Goal: Task Accomplishment & Management: Complete application form

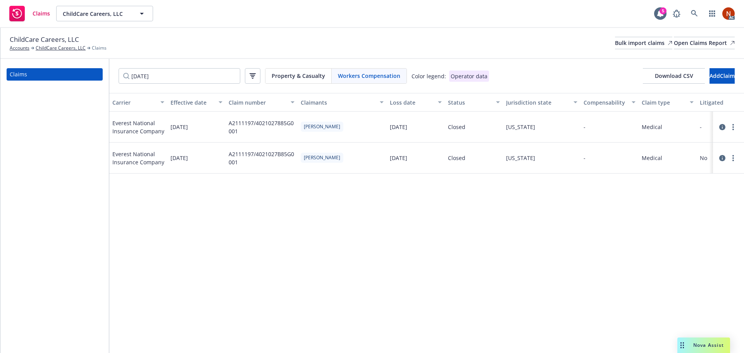
scroll to position [0, 698]
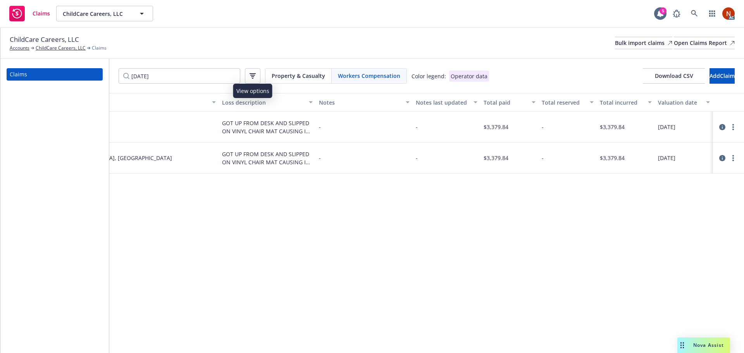
click at [368, 83] on div "Property & Casualty Workers Compensation" at bounding box center [336, 76] width 142 height 16
click at [92, 76] on div "Claims [DATE] Property & Casualty Workers Compensation Color legend: Operator d…" at bounding box center [372, 206] width 744 height 294
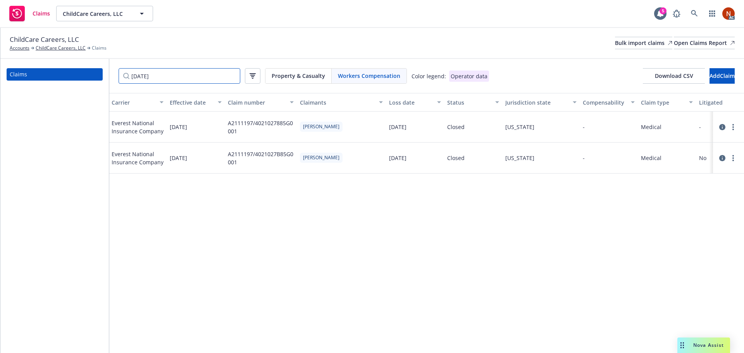
scroll to position [0, 0]
drag, startPoint x: 178, startPoint y: 79, endPoint x: 100, endPoint y: 75, distance: 77.7
click at [100, 75] on div "Claims [DATE] Property & Casualty Workers Compensation Color legend: Operator d…" at bounding box center [372, 206] width 744 height 294
paste input "A2109154"
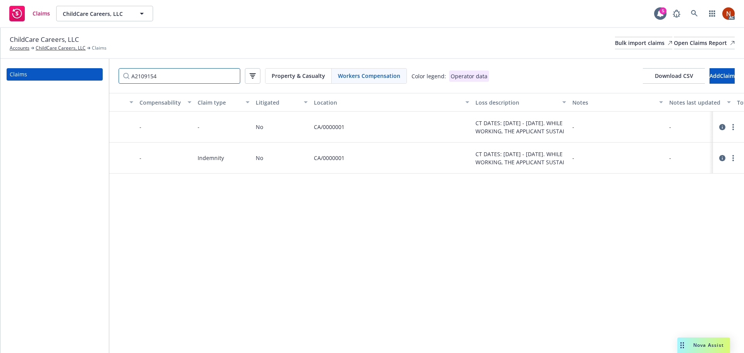
scroll to position [0, 698]
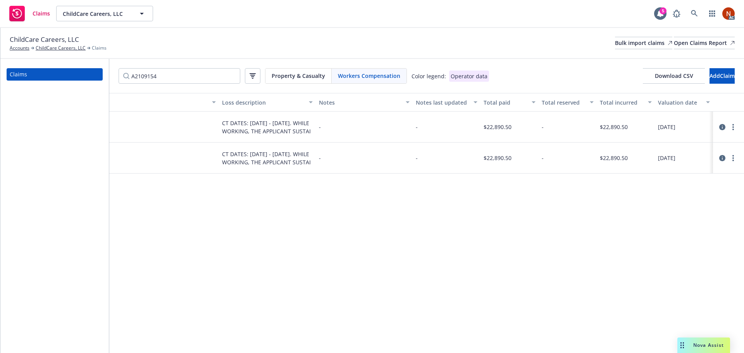
click at [721, 127] on icon at bounding box center [723, 127] width 6 height 6
click at [723, 128] on icon at bounding box center [723, 127] width 6 height 6
click at [724, 125] on icon at bounding box center [723, 127] width 6 height 6
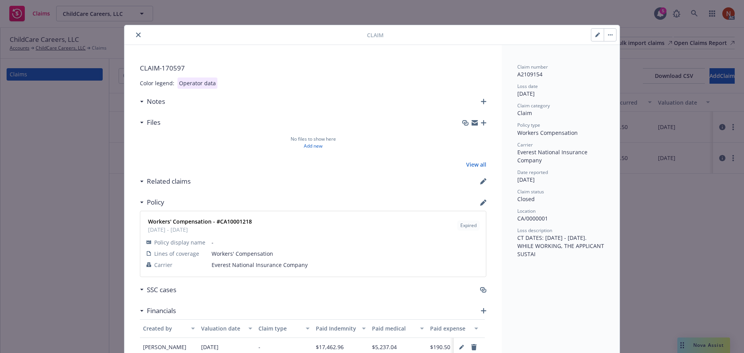
click at [136, 35] on icon "close" at bounding box center [138, 35] width 5 height 5
click at [137, 35] on icon "close" at bounding box center [138, 35] width 5 height 5
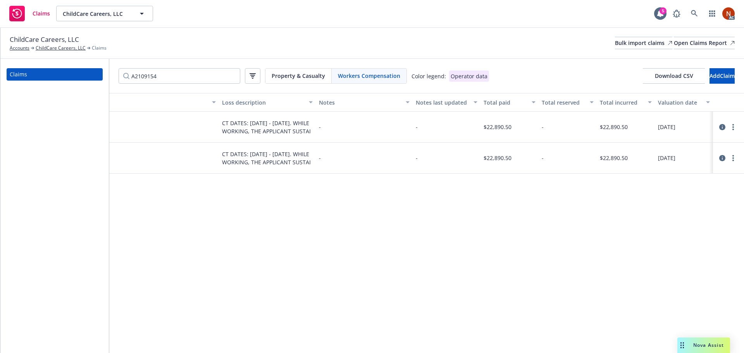
click at [722, 159] on icon at bounding box center [723, 158] width 6 height 6
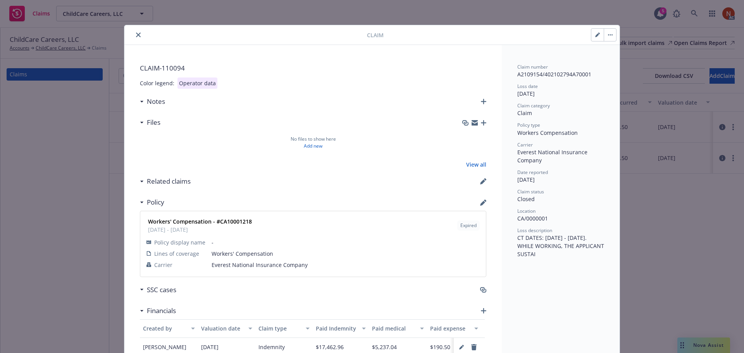
click at [136, 33] on icon "close" at bounding box center [138, 35] width 5 height 5
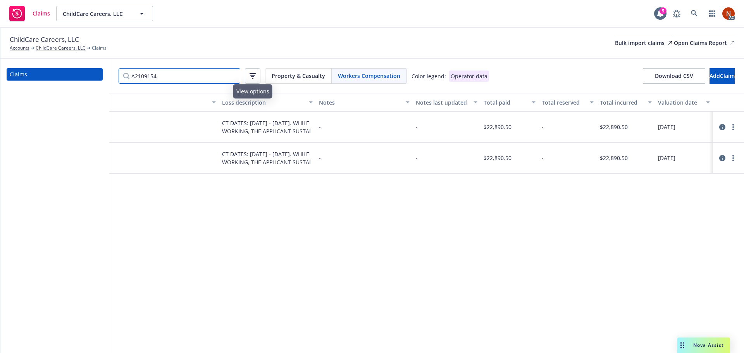
drag, startPoint x: 212, startPoint y: 73, endPoint x: 64, endPoint y: 69, distance: 148.5
click at [64, 69] on div "Claims A2109154 Property & Casualty Workers Compensation Color legend: Operator…" at bounding box center [372, 206] width 744 height 294
paste input "[DATE]"
type input "[DATE]"
click at [720, 128] on icon at bounding box center [723, 127] width 6 height 6
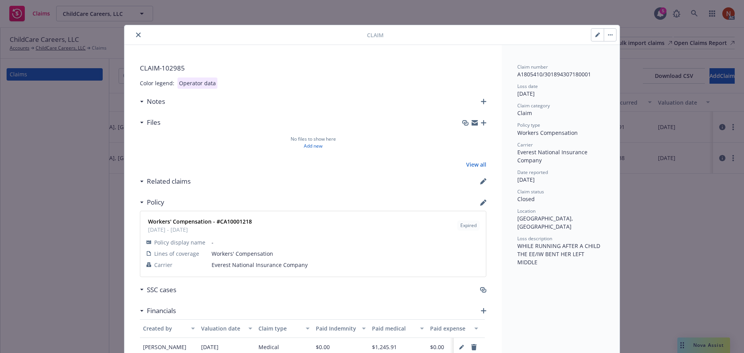
click at [136, 36] on icon "close" at bounding box center [138, 35] width 5 height 5
click at [136, 35] on icon "close" at bounding box center [138, 35] width 5 height 5
click at [178, 18] on div "Claim CLAIM- 102985 Color legend: Operator data Notes Files No files to show he…" at bounding box center [372, 176] width 744 height 353
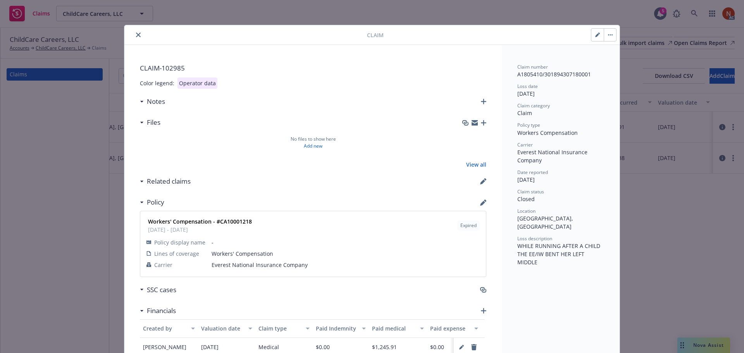
click at [136, 34] on icon "close" at bounding box center [138, 35] width 5 height 5
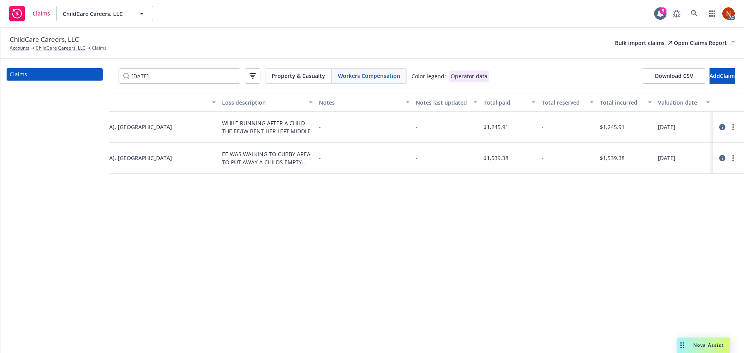
click at [135, 35] on div "ChildCare Careers, LLC Accounts ChildCare Careers, LLC Claims Bulk import claim…" at bounding box center [372, 43] width 725 height 17
click at [723, 158] on icon at bounding box center [723, 158] width 6 height 6
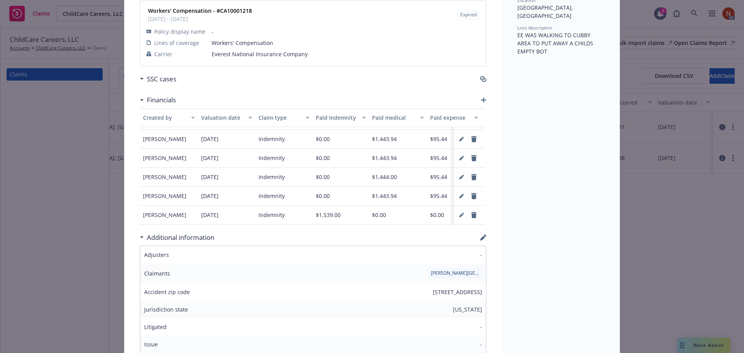
scroll to position [194, 0]
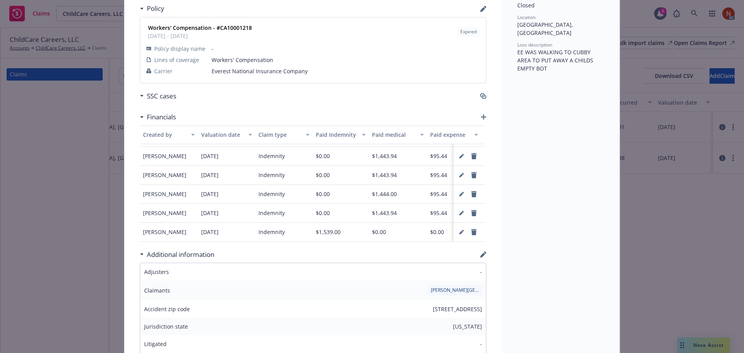
click at [233, 131] on div "Valuation date" at bounding box center [222, 135] width 43 height 8
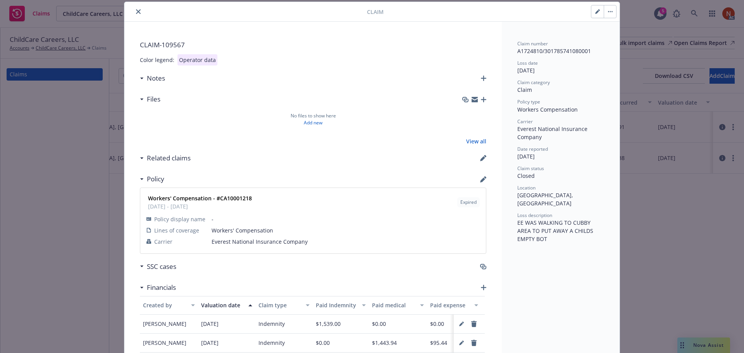
scroll to position [0, 0]
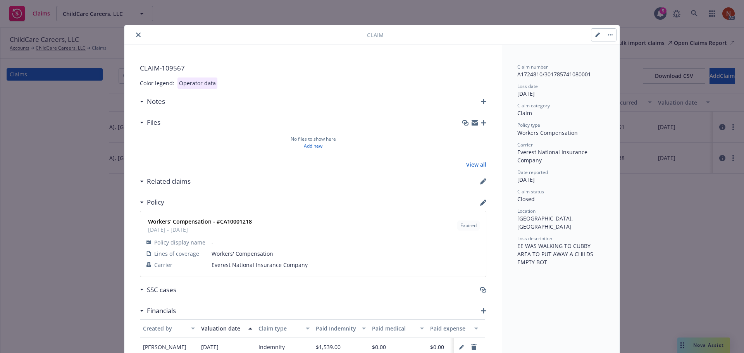
drag, startPoint x: 133, startPoint y: 34, endPoint x: 415, endPoint y: 325, distance: 404.7
click at [136, 34] on icon "close" at bounding box center [138, 35] width 5 height 5
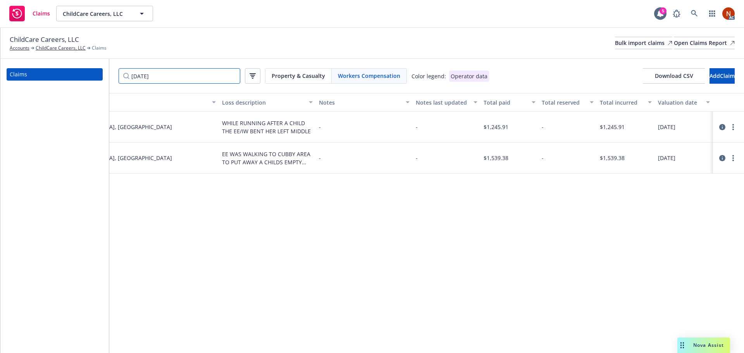
drag, startPoint x: 130, startPoint y: 74, endPoint x: 85, endPoint y: 73, distance: 45.0
click at [85, 73] on div "Claims [DATE] Property & Casualty Workers Compensation Color legend: Operator d…" at bounding box center [372, 206] width 744 height 294
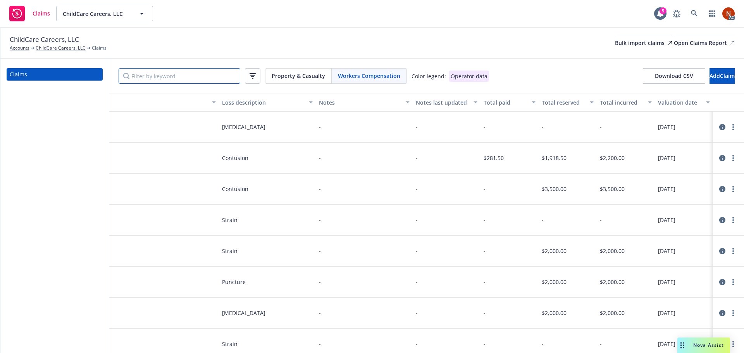
click at [173, 77] on input "Filter by keyword" at bounding box center [180, 76] width 122 height 16
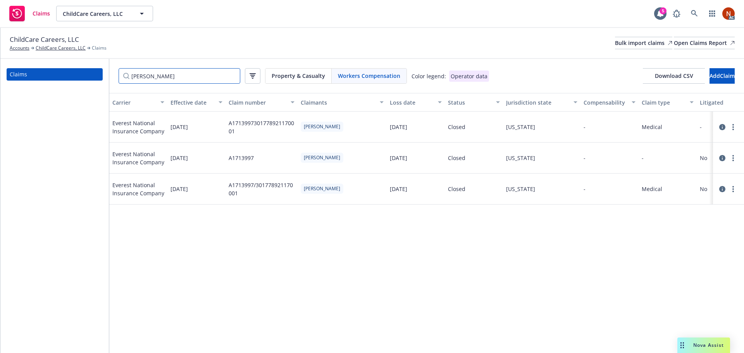
type input "[PERSON_NAME]"
click at [724, 158] on icon at bounding box center [723, 158] width 6 height 6
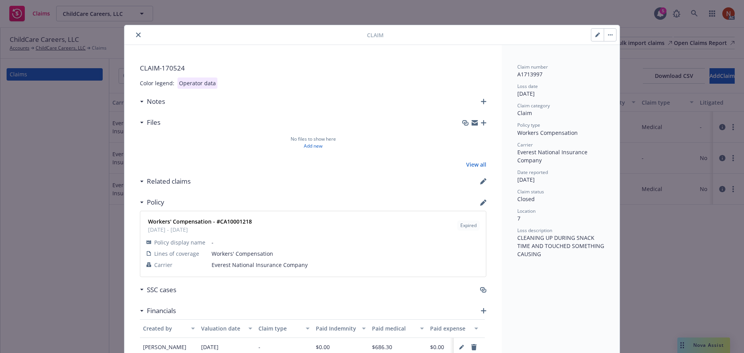
click at [136, 35] on icon "close" at bounding box center [138, 35] width 5 height 5
click at [136, 34] on icon "close" at bounding box center [138, 35] width 5 height 5
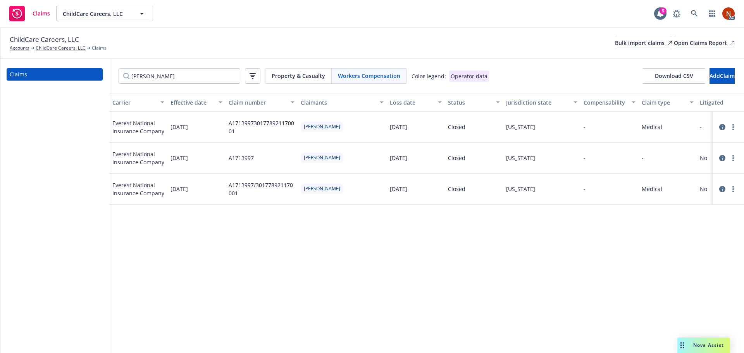
click at [136, 34] on div "ChildCare Careers, LLC Accounts ChildCare Careers, LLC Claims Bulk import claim…" at bounding box center [372, 43] width 744 height 31
click at [724, 128] on icon at bounding box center [723, 127] width 6 height 6
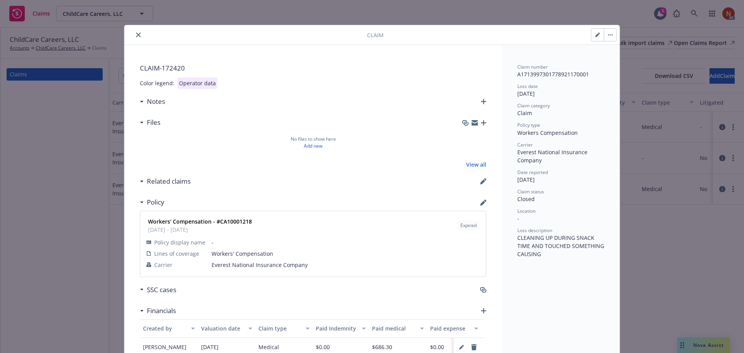
click at [138, 36] on button "close" at bounding box center [138, 34] width 9 height 9
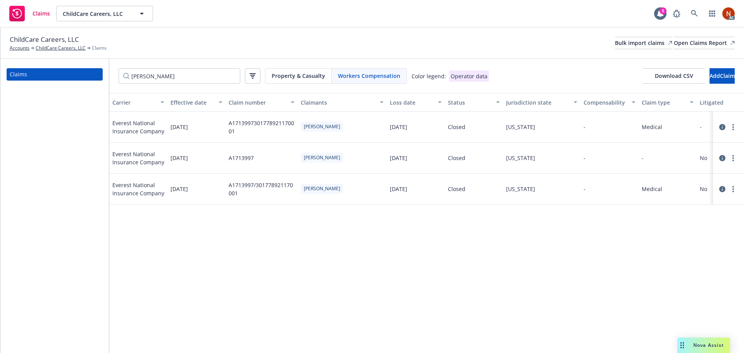
click at [721, 190] on icon at bounding box center [723, 189] width 6 height 6
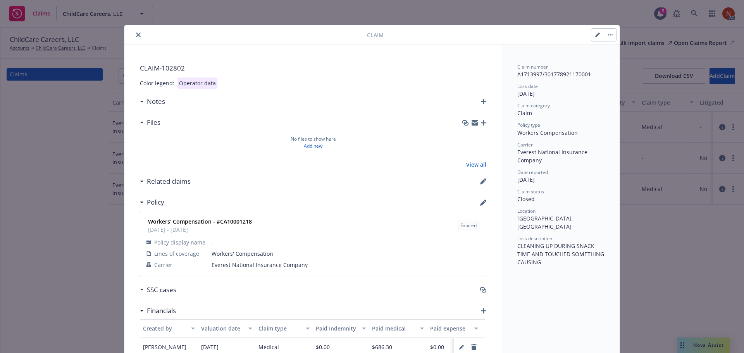
click at [136, 32] on button "close" at bounding box center [138, 34] width 9 height 9
click at [136, 36] on icon "close" at bounding box center [138, 35] width 5 height 5
drag, startPoint x: 136, startPoint y: 28, endPoint x: 136, endPoint y: 35, distance: 6.6
click at [136, 29] on div "Claim" at bounding box center [372, 35] width 496 height 20
click at [136, 35] on icon "close" at bounding box center [138, 35] width 5 height 5
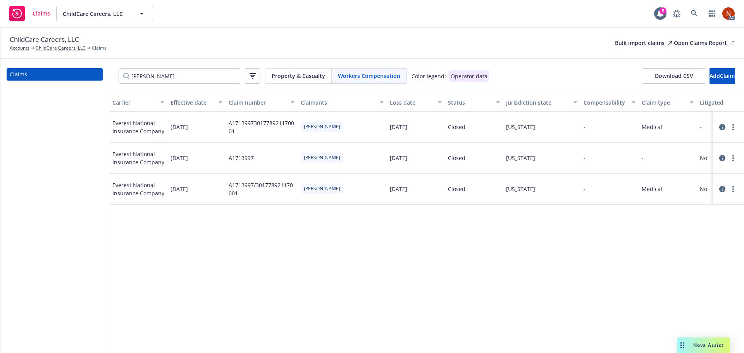
click at [136, 35] on div "ChildCare Careers, LLC Accounts ChildCare Careers, LLC Claims Bulk import claim…" at bounding box center [372, 43] width 725 height 17
click at [190, 78] on input "[PERSON_NAME]" at bounding box center [180, 76] width 122 height 16
drag, startPoint x: 136, startPoint y: 78, endPoint x: 102, endPoint y: 76, distance: 33.8
click at [102, 76] on div "Claims perry Property & Casualty Workers Compensation Color legend: Operator da…" at bounding box center [372, 206] width 744 height 294
click at [257, 78] on button "button" at bounding box center [253, 76] width 16 height 16
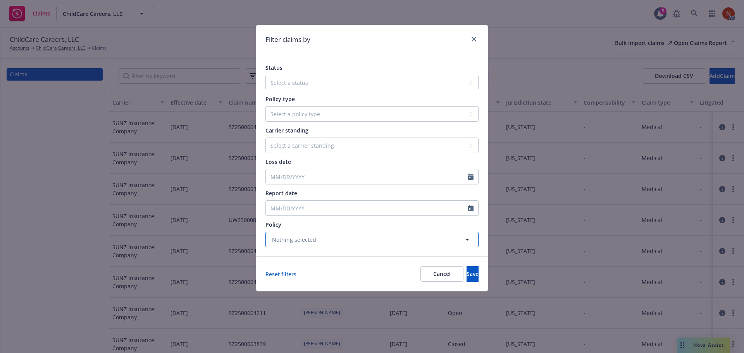
click at [395, 237] on button "Nothing selected" at bounding box center [372, 240] width 213 height 16
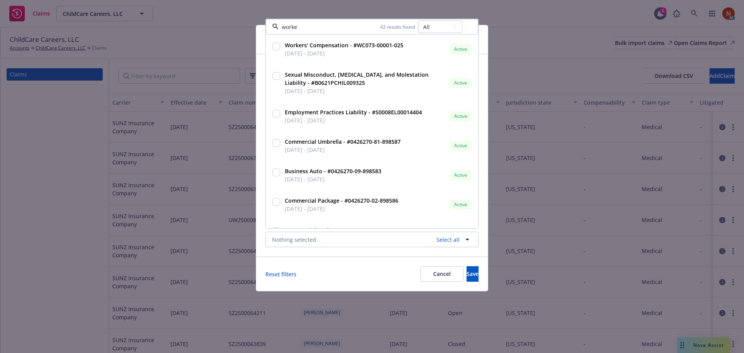
type input "worker"
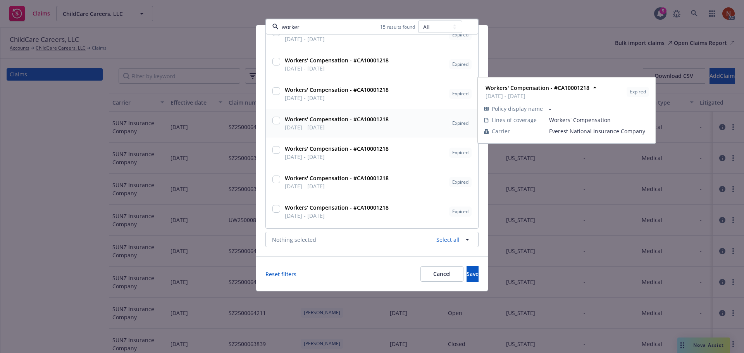
scroll to position [116, 0]
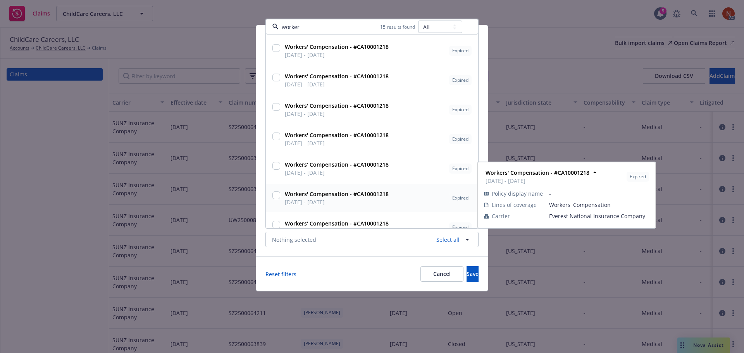
click at [321, 197] on strong "Workers' Compensation - #CA10001218" at bounding box center [337, 193] width 104 height 7
checkbox input "true"
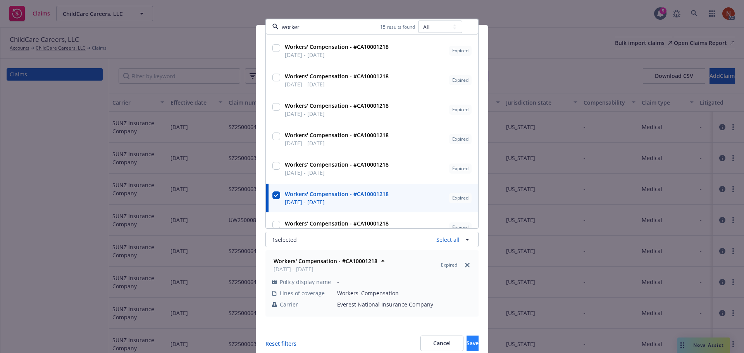
type input "worker"
click at [467, 347] on button "Save" at bounding box center [473, 344] width 12 height 16
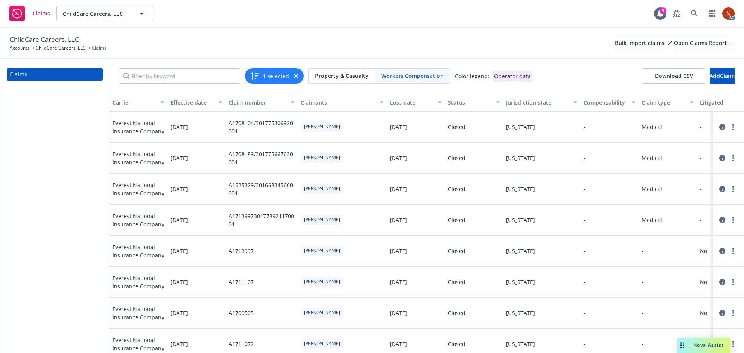
click at [720, 126] on icon at bounding box center [723, 127] width 6 height 6
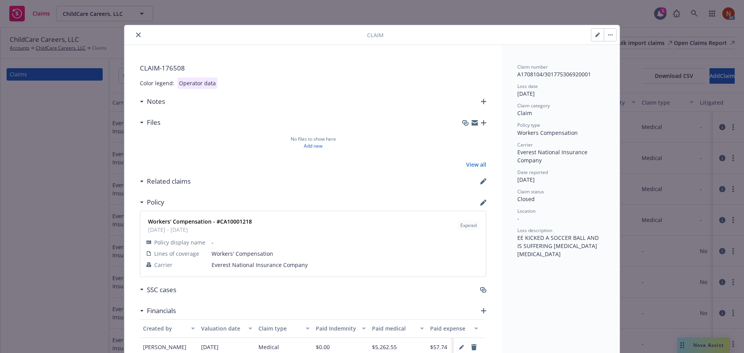
click at [132, 31] on div at bounding box center [248, 34] width 240 height 9
click at [136, 34] on icon "close" at bounding box center [138, 35] width 5 height 5
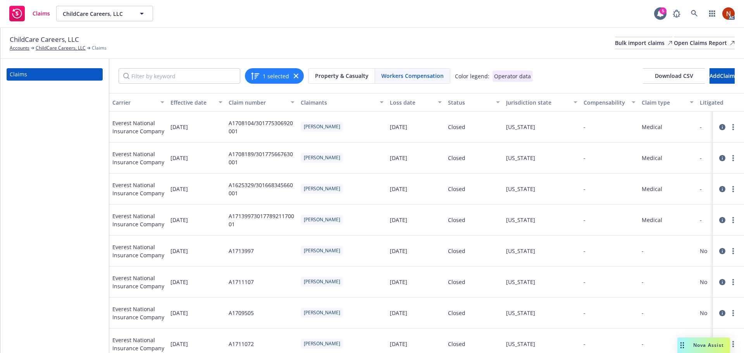
scroll to position [78, 0]
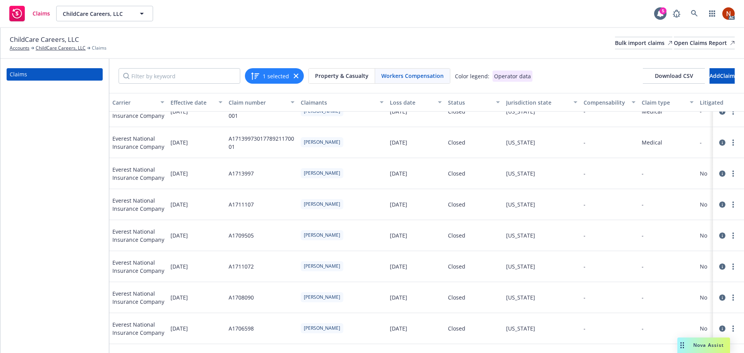
click at [720, 299] on icon at bounding box center [723, 298] width 6 height 6
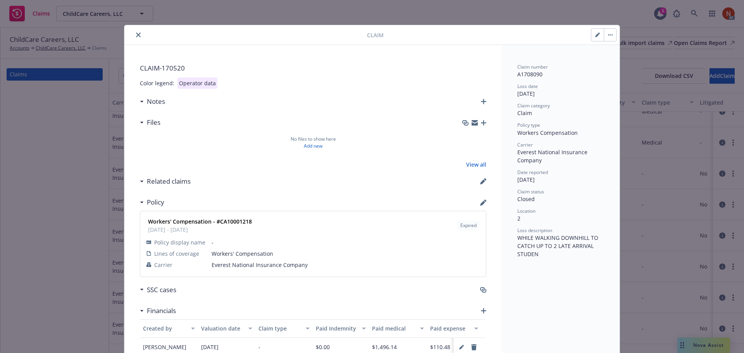
click at [136, 32] on button "close" at bounding box center [138, 34] width 9 height 9
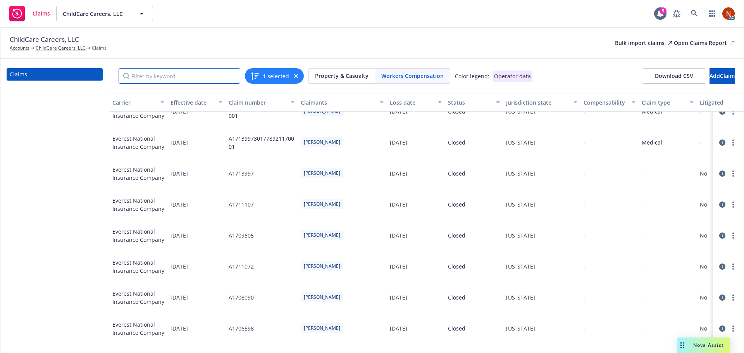
click at [199, 75] on input "Filter by keyword" at bounding box center [180, 76] width 122 height 16
paste input "[DATE]"
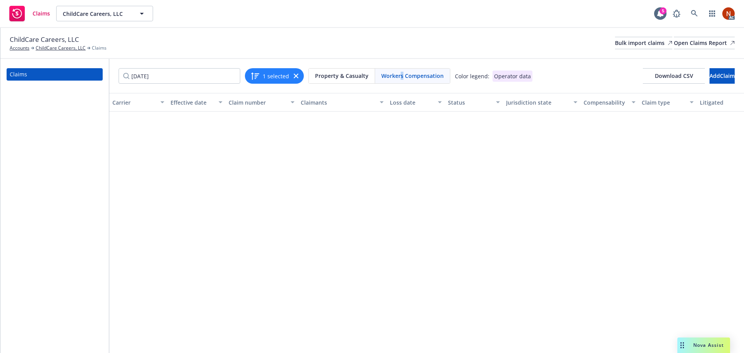
click at [400, 74] on span "Workers Compensation" at bounding box center [413, 76] width 62 height 8
click at [295, 76] on icon "button" at bounding box center [296, 76] width 5 height 5
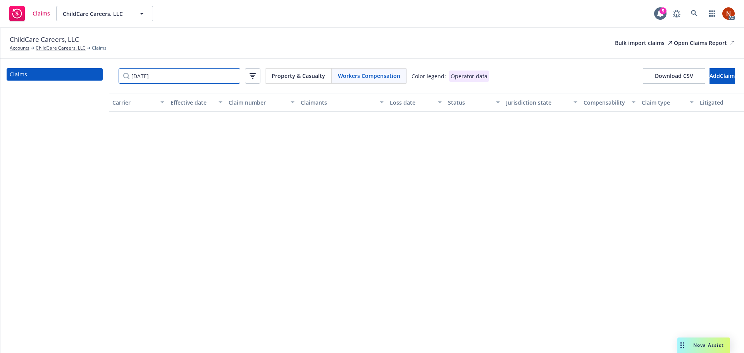
drag, startPoint x: 120, startPoint y: 74, endPoint x: 112, endPoint y: 73, distance: 8.2
click at [114, 73] on div "[DATE] Property & Casualty Workers Compensation Color legend: Operator data Dow…" at bounding box center [426, 76] width 635 height 34
paste input "6"
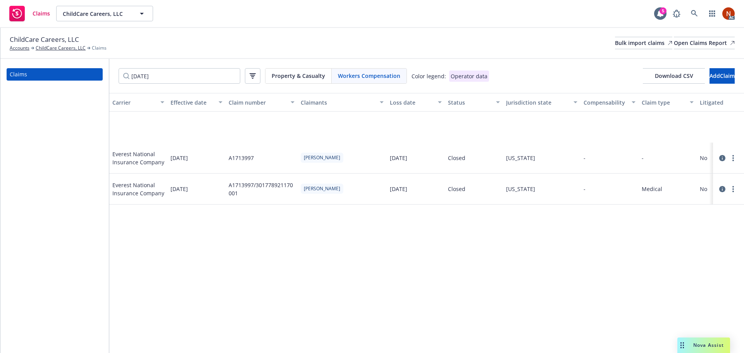
click at [337, 131] on div "Carrier Effective date Claim number Claimants Loss date Status Jurisdiction sta…" at bounding box center [426, 223] width 635 height 260
click at [388, 347] on div "Carrier Effective date Claim number Claimants Loss date Status Jurisdiction sta…" at bounding box center [426, 223] width 635 height 260
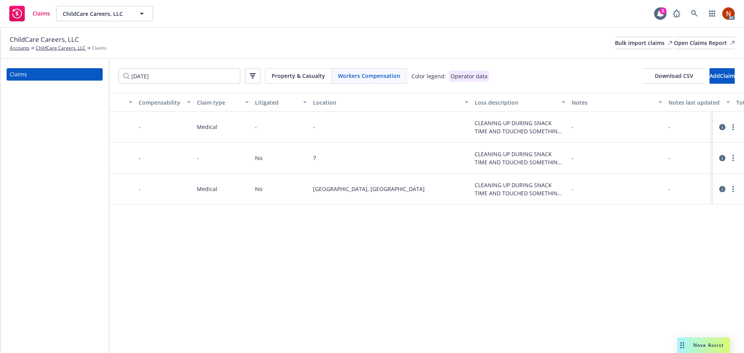
scroll to position [0, 698]
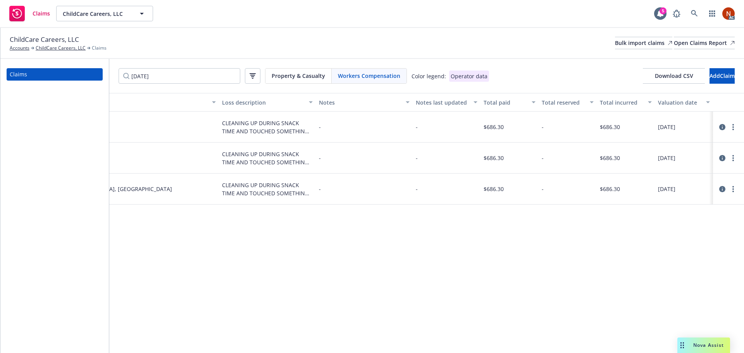
click at [722, 129] on icon at bounding box center [723, 127] width 6 height 6
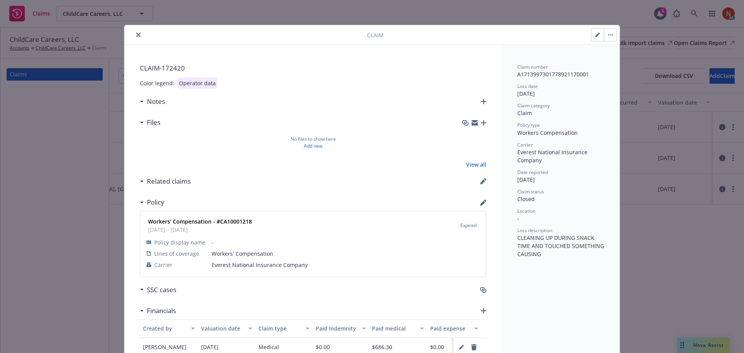
click at [136, 33] on icon "close" at bounding box center [138, 35] width 5 height 5
click at [703, 228] on div "Claim CLAIM- 172420 Color legend: Operator data Notes Files No files to show he…" at bounding box center [372, 176] width 744 height 353
click at [722, 189] on div "Claim CLAIM- 172420 Color legend: Operator data Notes Files No files to show he…" at bounding box center [372, 176] width 744 height 353
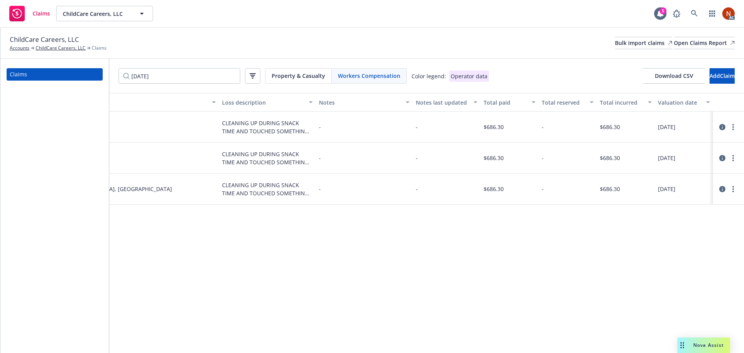
click at [722, 189] on icon at bounding box center [723, 189] width 6 height 6
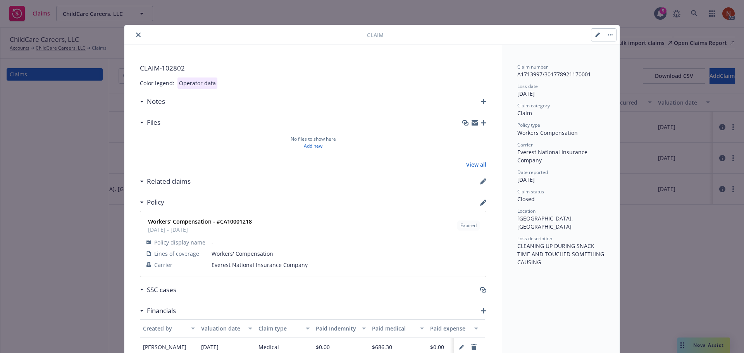
drag, startPoint x: 133, startPoint y: 33, endPoint x: 440, endPoint y: 87, distance: 311.8
click at [136, 33] on icon "close" at bounding box center [138, 35] width 5 height 5
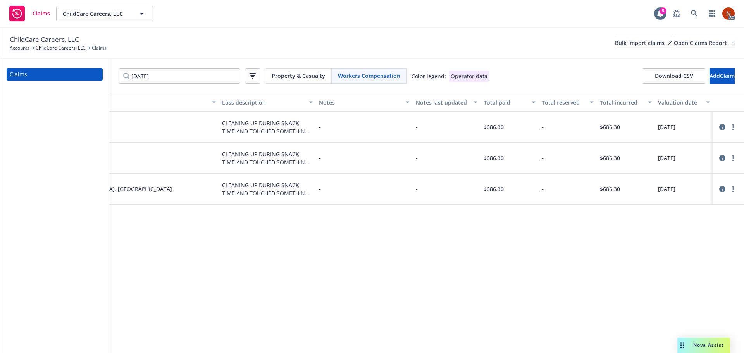
click at [723, 126] on icon at bounding box center [723, 127] width 6 height 6
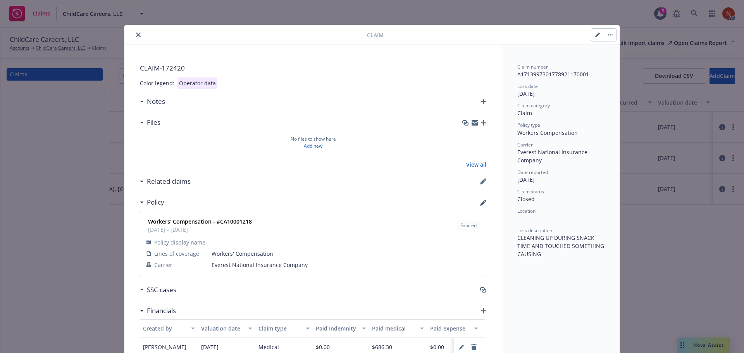
scroll to position [23, 0]
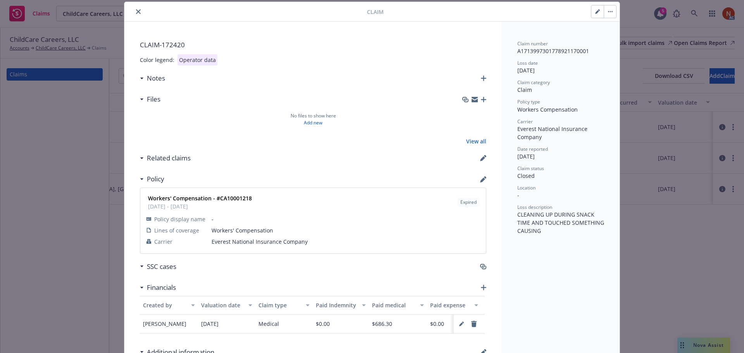
click at [136, 10] on icon "close" at bounding box center [138, 11] width 5 height 5
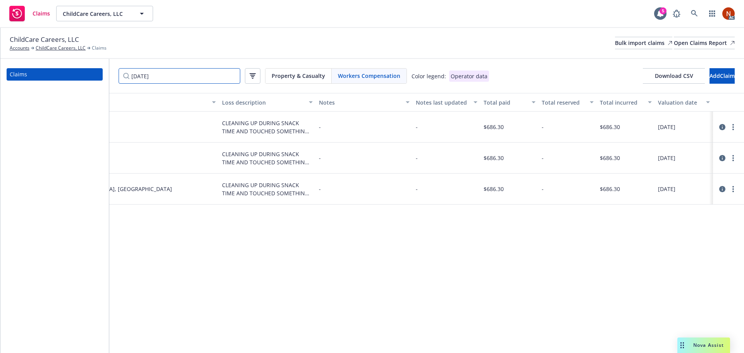
drag, startPoint x: 185, startPoint y: 76, endPoint x: 113, endPoint y: 74, distance: 72.1
click at [114, 74] on div "[DATE] Property & Casualty Workers Compensation Color legend: Operator data Dow…" at bounding box center [426, 76] width 635 height 34
paste input "[DATE]"
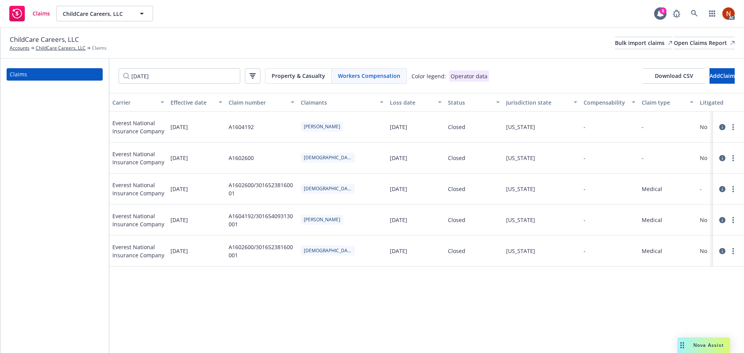
click at [320, 101] on div "Claimants" at bounding box center [338, 102] width 74 height 8
click at [722, 188] on icon at bounding box center [723, 189] width 6 height 6
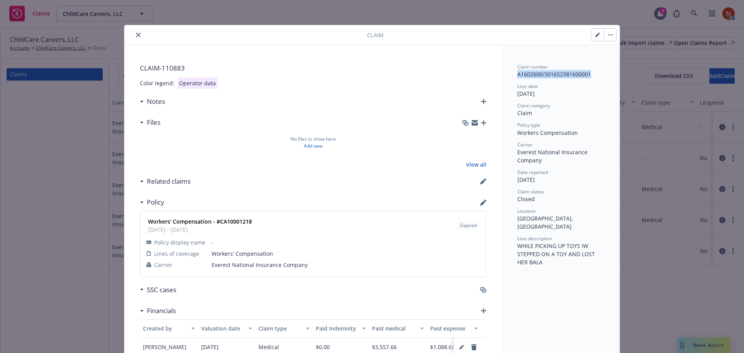
drag, startPoint x: 589, startPoint y: 76, endPoint x: 514, endPoint y: 77, distance: 74.8
click at [588, 75] on div "A1602600/301652381600001" at bounding box center [561, 74] width 87 height 8
drag, startPoint x: 585, startPoint y: 75, endPoint x: 433, endPoint y: 78, distance: 152.4
click at [571, 76] on div "A1602600/301652381600001" at bounding box center [561, 74] width 87 height 8
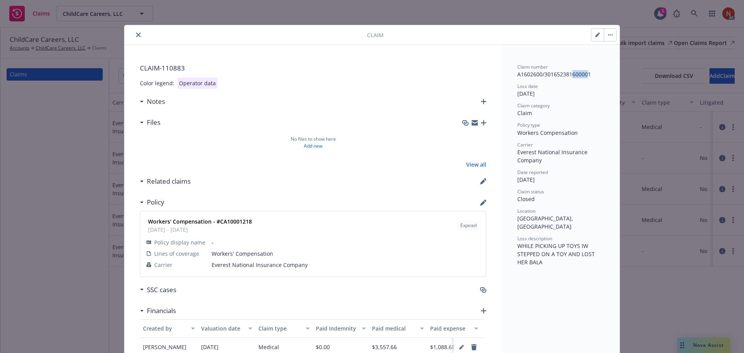
click at [135, 32] on button "close" at bounding box center [138, 34] width 9 height 9
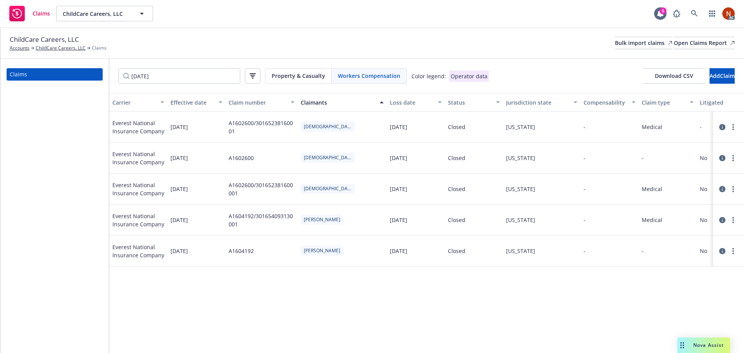
click at [724, 128] on icon at bounding box center [723, 127] width 6 height 6
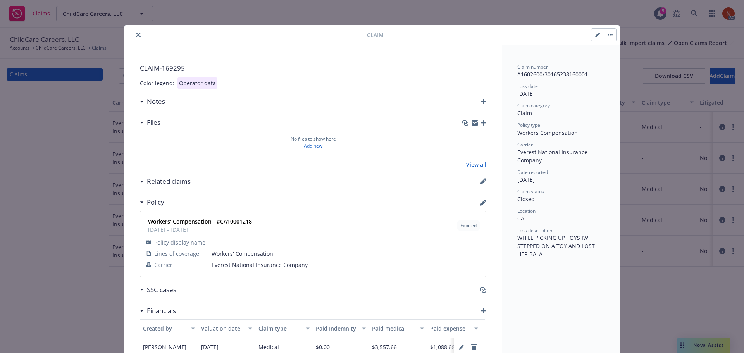
drag, startPoint x: 138, startPoint y: 35, endPoint x: 134, endPoint y: 86, distance: 52.1
click at [138, 35] on button "close" at bounding box center [138, 34] width 9 height 9
click at [118, 83] on div "Claim CLAIM- 169295 Color legend: Operator data Notes Files No files to show he…" at bounding box center [372, 176] width 744 height 353
click at [107, 80] on div "Claim CLAIM- 169295 Color legend: Operator data Notes Files No files to show he…" at bounding box center [372, 176] width 744 height 353
click at [136, 35] on icon "close" at bounding box center [138, 35] width 5 height 5
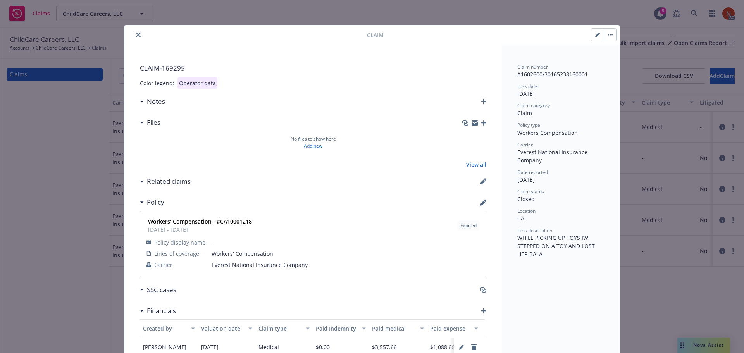
click at [136, 35] on icon "close" at bounding box center [138, 35] width 5 height 5
click at [114, 65] on div "Claim CLAIM- 169295 Color legend: Operator data Notes Files No files to show he…" at bounding box center [372, 176] width 744 height 353
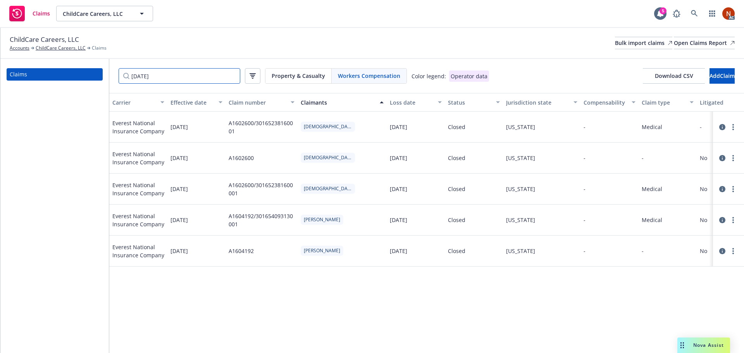
drag, startPoint x: 159, startPoint y: 73, endPoint x: 175, endPoint y: 72, distance: 15.9
click at [160, 73] on input "[DATE]" at bounding box center [180, 76] width 122 height 16
drag, startPoint x: 175, startPoint y: 72, endPoint x: 103, endPoint y: 72, distance: 72.1
click at [103, 72] on div "Claims [DATE] Property & Casualty Workers Compensation Color legend: Operator d…" at bounding box center [372, 206] width 744 height 294
paste input "3/22"
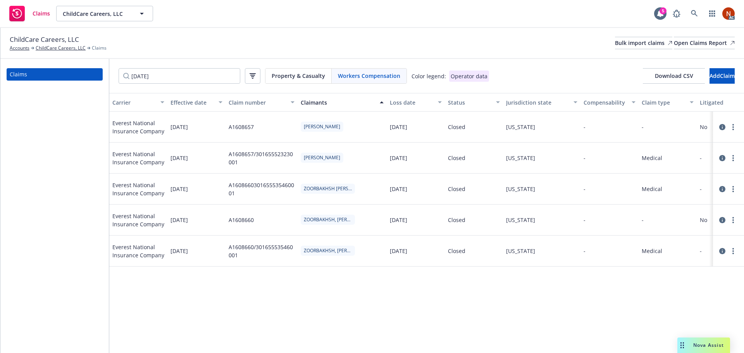
click at [310, 100] on div "Claimants" at bounding box center [338, 102] width 74 height 8
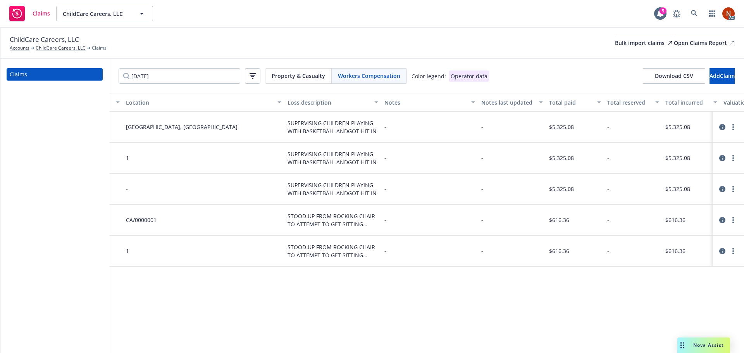
scroll to position [0, 698]
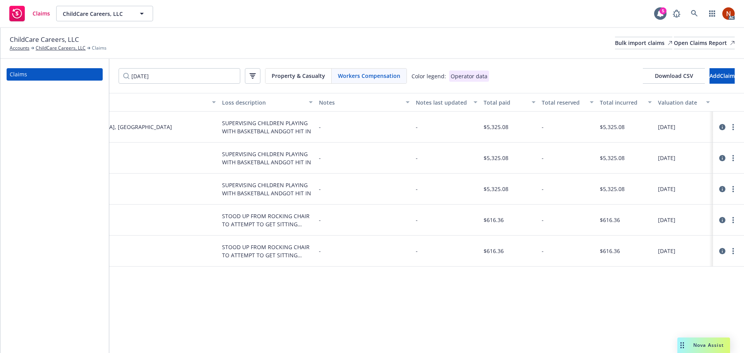
click at [723, 159] on icon at bounding box center [723, 158] width 6 height 6
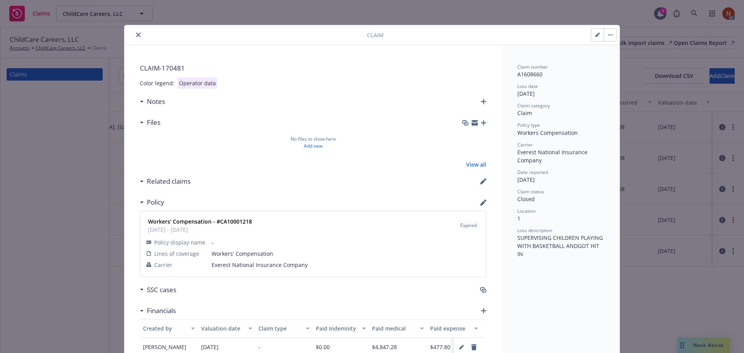
click at [134, 34] on button "close" at bounding box center [138, 34] width 9 height 9
click at [698, 295] on div "Claim CLAIM- 170481 Color legend: Operator data Notes Files No files to show he…" at bounding box center [372, 176] width 744 height 353
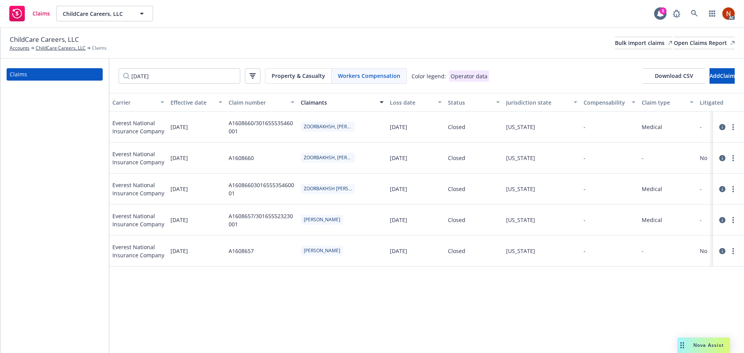
click at [723, 188] on icon at bounding box center [723, 189] width 6 height 6
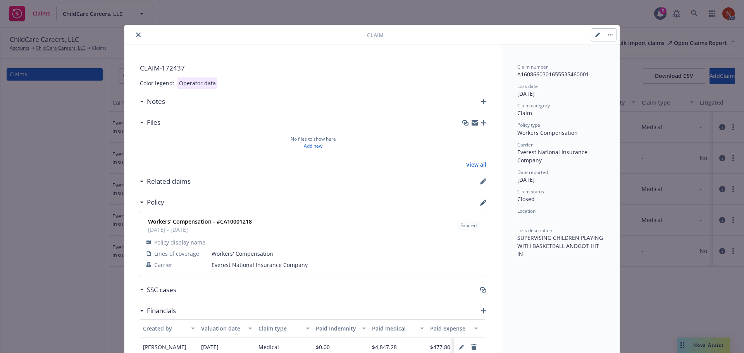
click at [136, 34] on icon "close" at bounding box center [138, 35] width 5 height 5
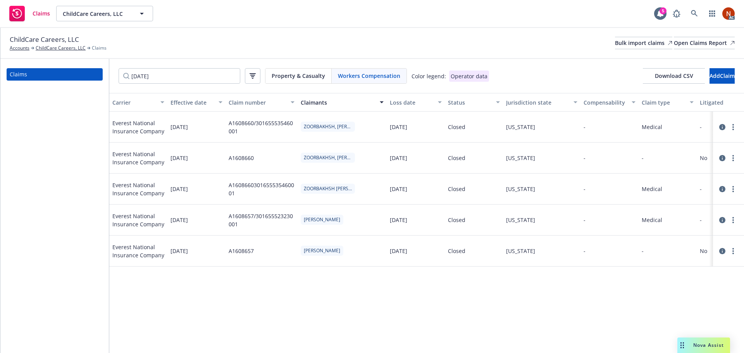
click at [723, 126] on icon at bounding box center [723, 127] width 6 height 6
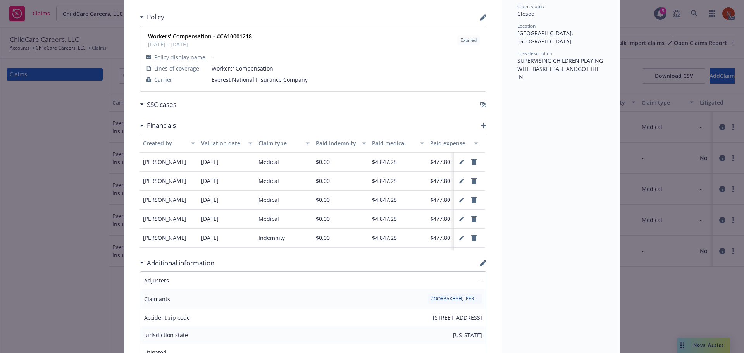
scroll to position [39, 0]
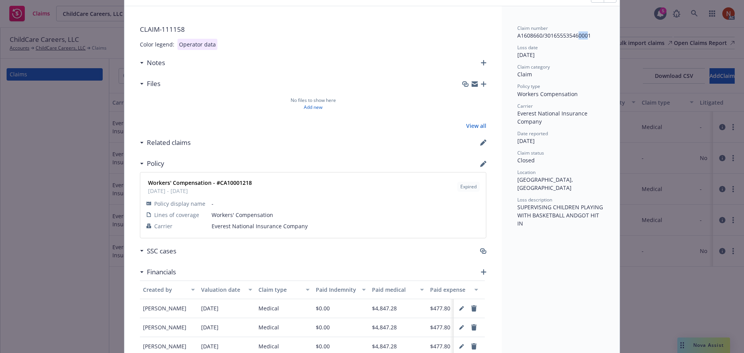
drag, startPoint x: 584, startPoint y: 36, endPoint x: 576, endPoint y: 36, distance: 8.5
click at [576, 36] on div "A1608660/301655535460001" at bounding box center [561, 35] width 87 height 8
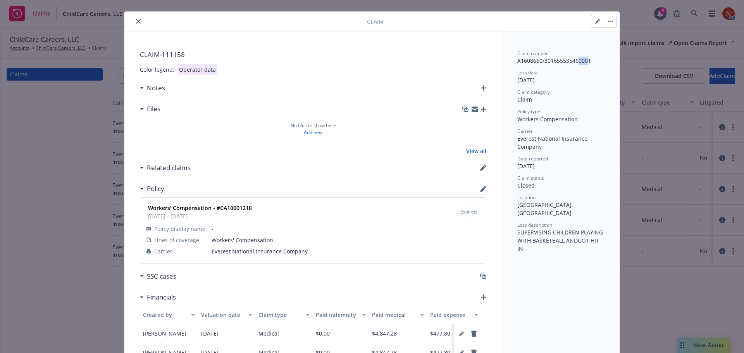
scroll to position [0, 0]
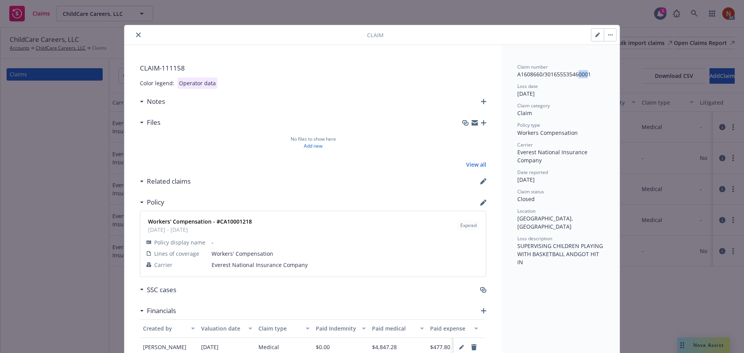
click at [134, 34] on button "close" at bounding box center [138, 34] width 9 height 9
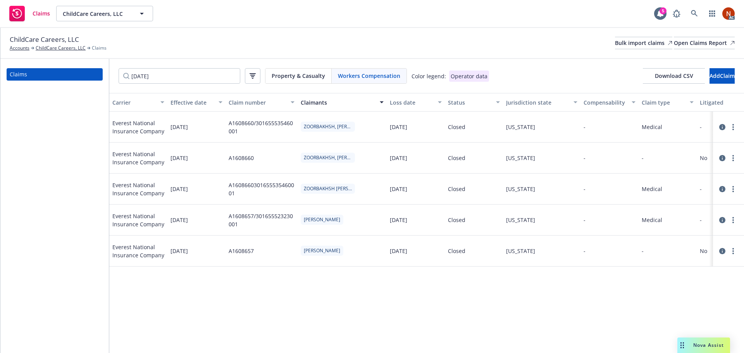
click at [725, 189] on icon at bounding box center [723, 189] width 6 height 6
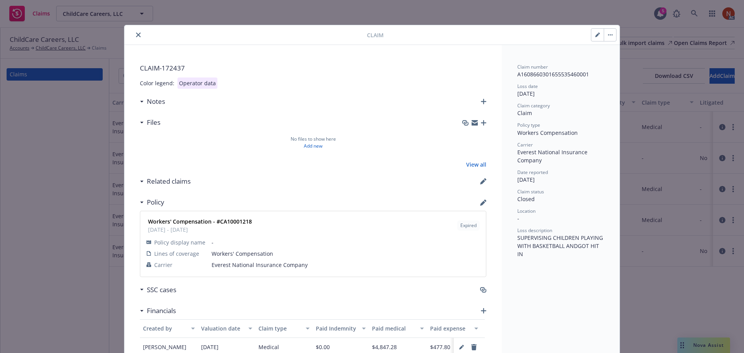
scroll to position [23, 0]
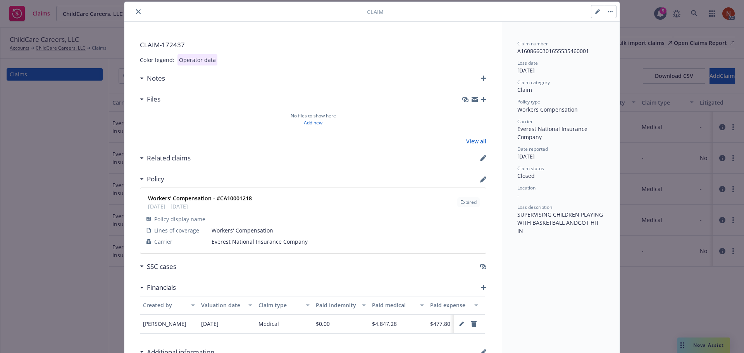
click at [136, 10] on icon "close" at bounding box center [138, 11] width 5 height 5
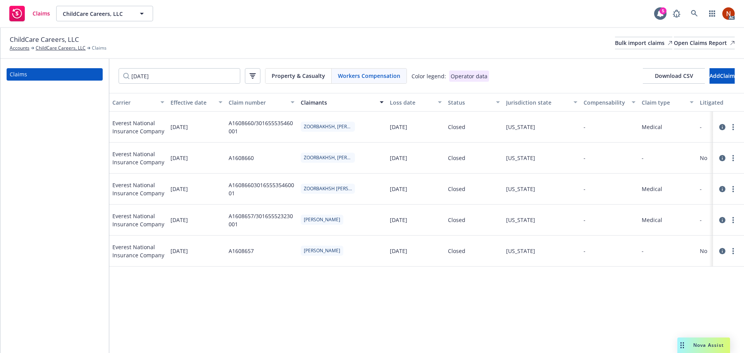
click at [3, 135] on div "Claims" at bounding box center [54, 206] width 109 height 294
drag, startPoint x: 171, startPoint y: 69, endPoint x: 102, endPoint y: 68, distance: 69.0
click at [102, 68] on div "Claims [DATE] Property & Casualty Workers Compensation Color legend: Operator d…" at bounding box center [372, 206] width 744 height 294
paste input "4/27"
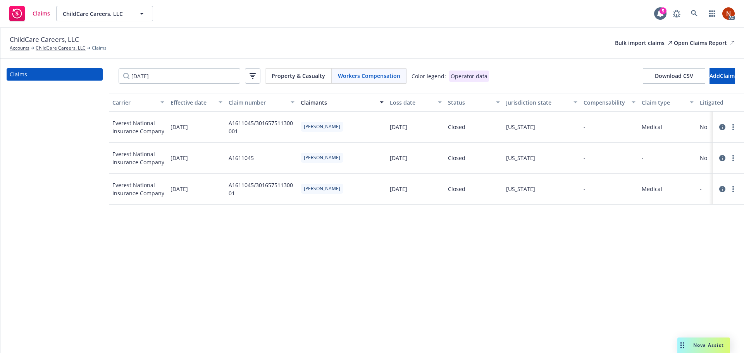
click at [723, 128] on icon at bounding box center [723, 127] width 6 height 6
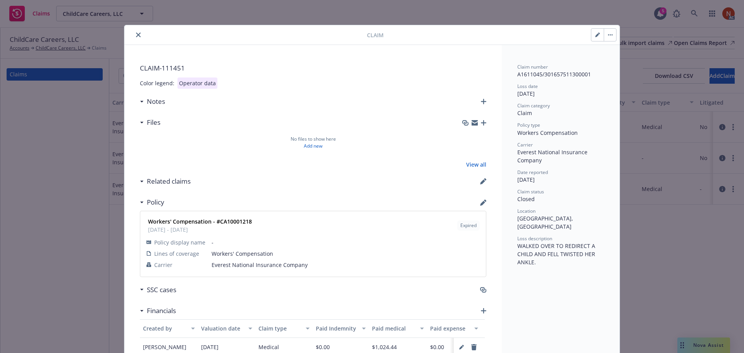
click at [134, 33] on button "close" at bounding box center [138, 34] width 9 height 9
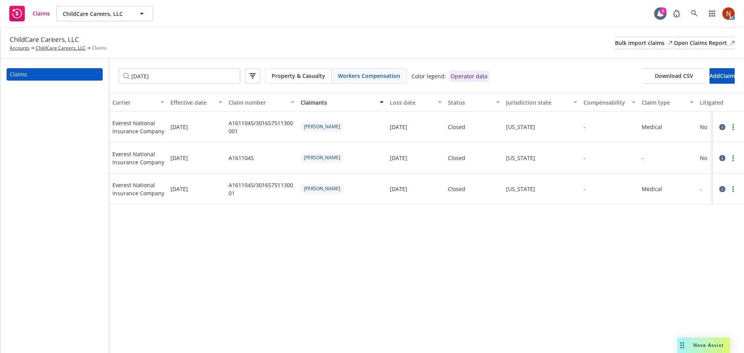
click at [722, 187] on icon at bounding box center [723, 189] width 6 height 6
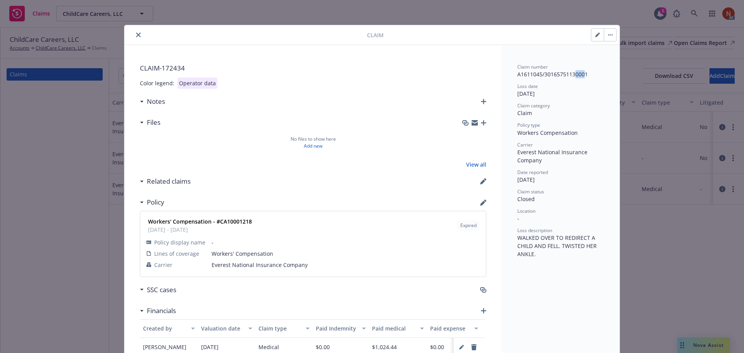
drag, startPoint x: 582, startPoint y: 74, endPoint x: 573, endPoint y: 74, distance: 8.9
click at [573, 74] on div "A1611045/30165751130001" at bounding box center [561, 74] width 87 height 8
click at [139, 36] on button "close" at bounding box center [138, 34] width 9 height 9
click at [514, 12] on div "Claim CLAIM- 172434 Color legend: Operator data Notes Files No files to show he…" at bounding box center [372, 176] width 744 height 353
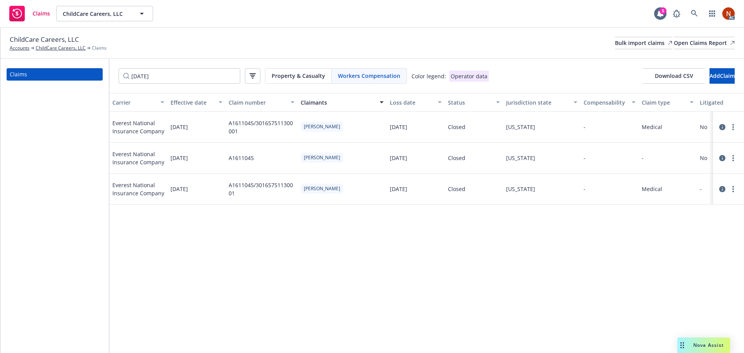
click at [723, 126] on icon at bounding box center [723, 127] width 6 height 6
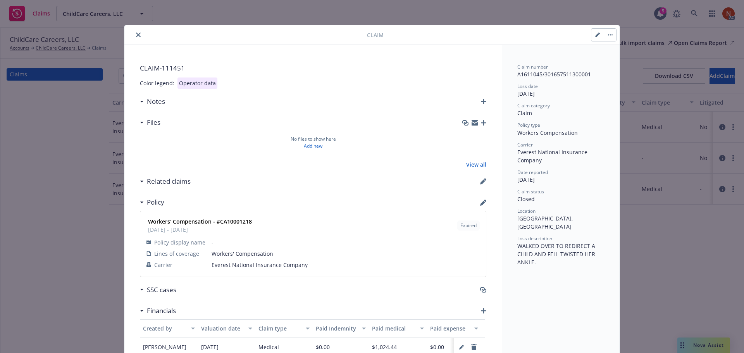
click at [137, 35] on icon "close" at bounding box center [138, 35] width 5 height 5
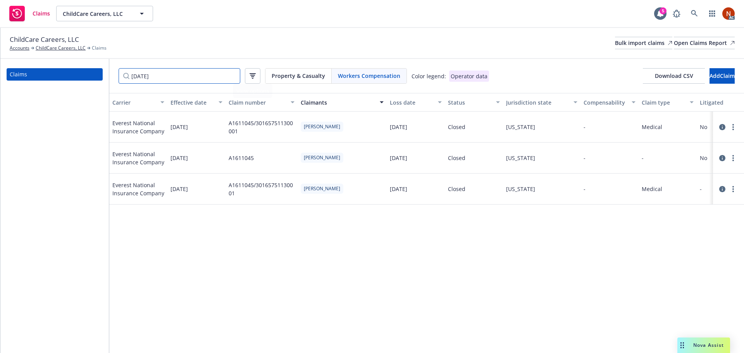
drag, startPoint x: 211, startPoint y: 80, endPoint x: 74, endPoint y: 80, distance: 136.5
click at [74, 80] on div "Claims [DATE] Property & Casualty Workers Compensation Color legend: Operator d…" at bounding box center [372, 206] width 744 height 294
paste input "[DATE]"
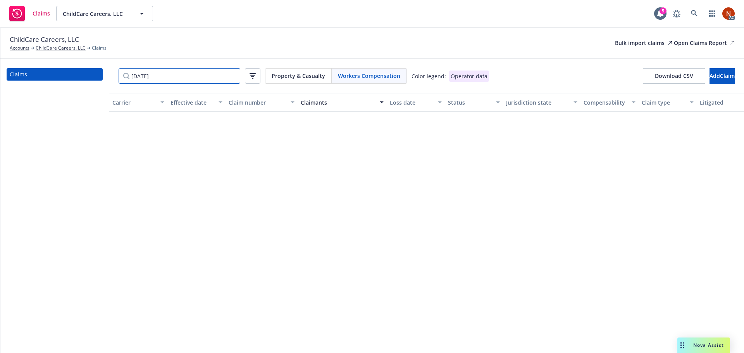
click at [137, 77] on input "[DATE]" at bounding box center [180, 76] width 122 height 16
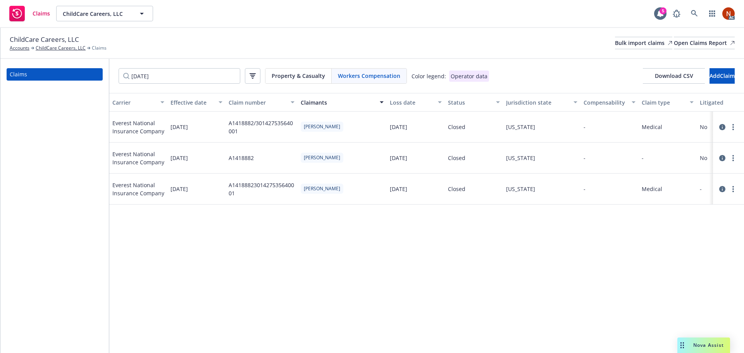
click at [721, 190] on icon at bounding box center [723, 189] width 6 height 6
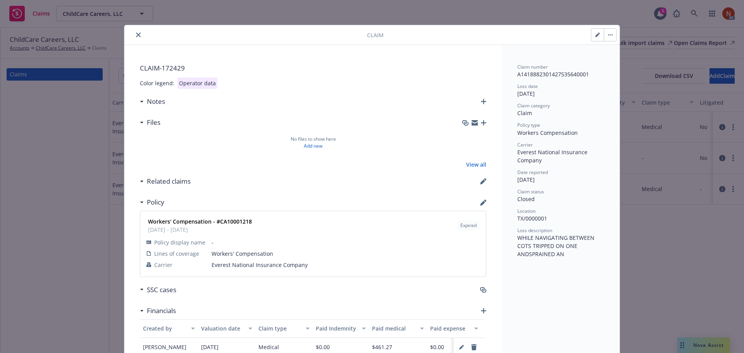
click at [136, 34] on icon "close" at bounding box center [138, 35] width 5 height 5
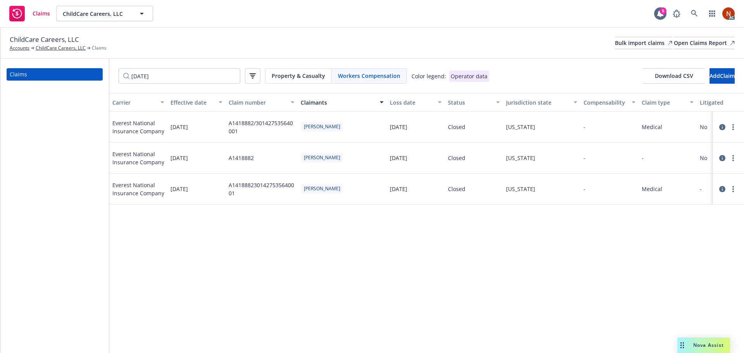
click at [42, 227] on div "Claims" at bounding box center [54, 206] width 109 height 294
click at [43, 231] on div "Claims" at bounding box center [54, 206] width 109 height 294
click at [40, 175] on div "Claims" at bounding box center [54, 206] width 109 height 294
drag, startPoint x: 180, startPoint y: 73, endPoint x: 66, endPoint y: 69, distance: 114.1
click at [66, 69] on div "Claims [DATE] Property & Casualty Workers Compensation Color legend: Operator d…" at bounding box center [372, 206] width 744 height 294
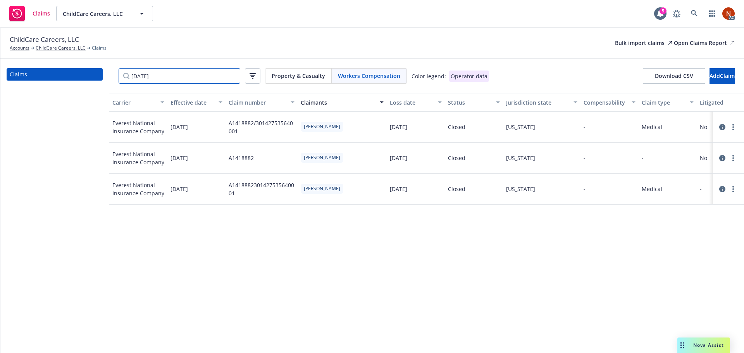
paste input "3/12"
click at [726, 126] on div at bounding box center [729, 127] width 25 height 9
click at [725, 128] on icon at bounding box center [723, 127] width 6 height 6
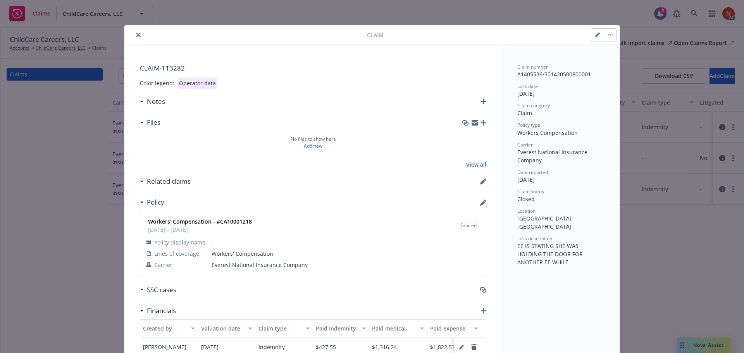
click at [136, 34] on icon "close" at bounding box center [138, 35] width 5 height 5
click at [683, 231] on div "Claim CLAIM- 113282 Color legend: Operator data Notes Files No files to show he…" at bounding box center [372, 176] width 744 height 353
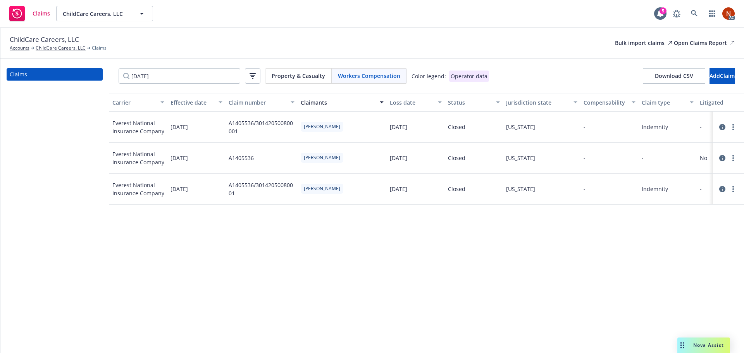
click at [724, 186] on icon at bounding box center [723, 189] width 6 height 6
click at [724, 189] on icon at bounding box center [723, 189] width 6 height 6
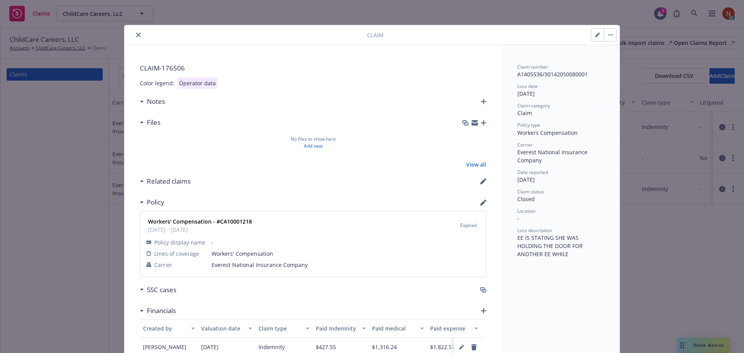
click at [139, 36] on button "close" at bounding box center [138, 34] width 9 height 9
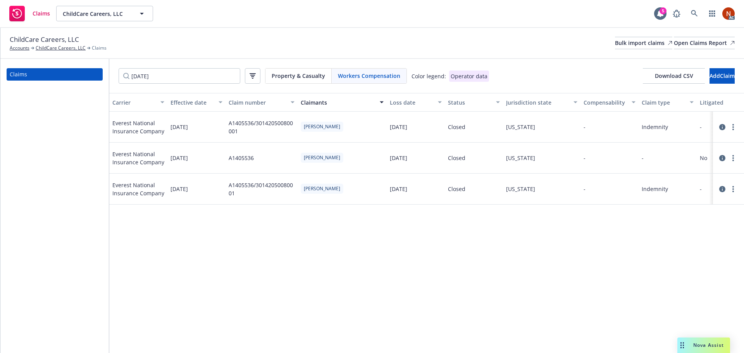
click at [241, 224] on div "Carrier Effective date Claim number Claimants Loss date Status Jurisdiction sta…" at bounding box center [426, 223] width 635 height 260
drag, startPoint x: 98, startPoint y: 79, endPoint x: 103, endPoint y: 80, distance: 4.9
click at [97, 79] on div "Claims [DATE] Property & Casualty Workers Compensation Color legend: Operator d…" at bounding box center [372, 206] width 744 height 294
paste input "[DATE]"
click at [722, 126] on icon at bounding box center [723, 127] width 6 height 6
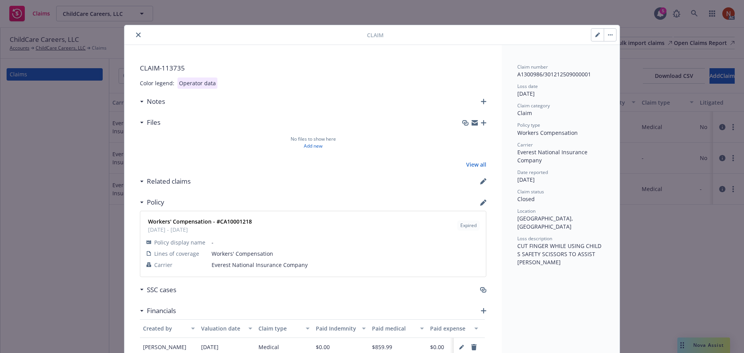
click at [136, 34] on icon "close" at bounding box center [138, 35] width 5 height 5
click at [721, 216] on div "Claim CLAIM- 113735 Color legend: Operator data Notes Files No files to show he…" at bounding box center [372, 176] width 744 height 353
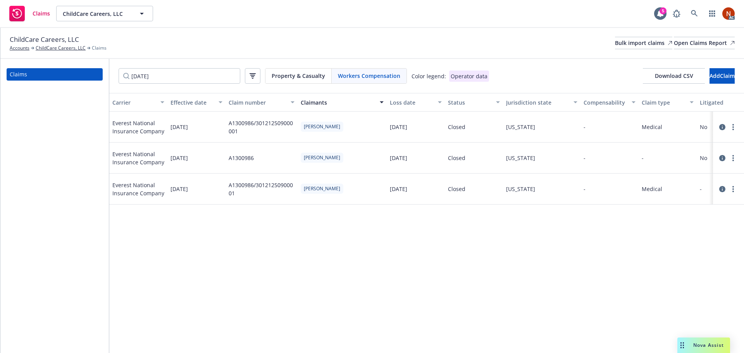
click at [723, 189] on icon at bounding box center [723, 189] width 6 height 6
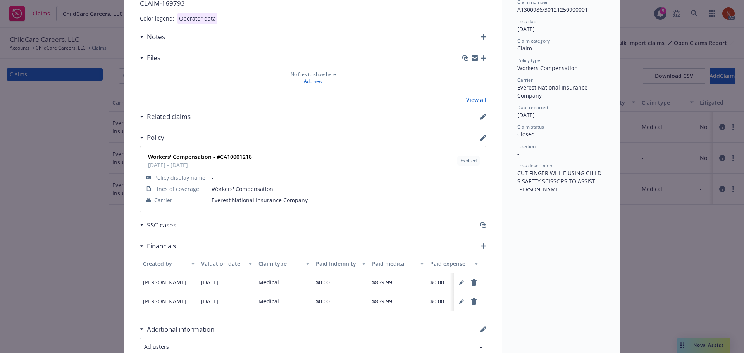
scroll to position [39, 0]
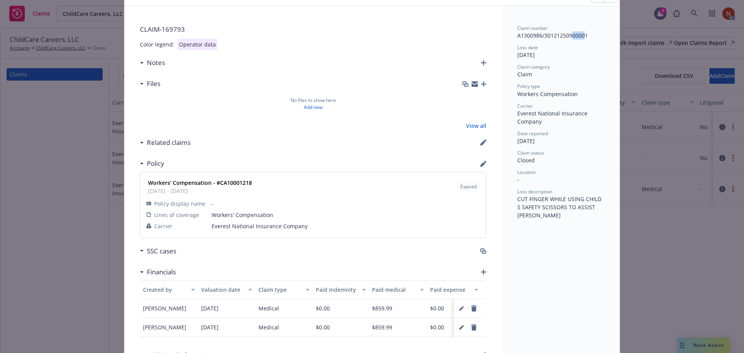
drag, startPoint x: 581, startPoint y: 36, endPoint x: 569, endPoint y: 38, distance: 11.8
click at [569, 38] on div "A1300986/30121250900001" at bounding box center [561, 35] width 87 height 8
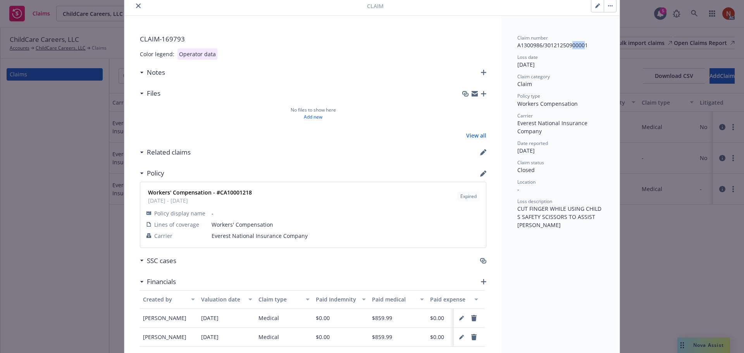
scroll to position [0, 0]
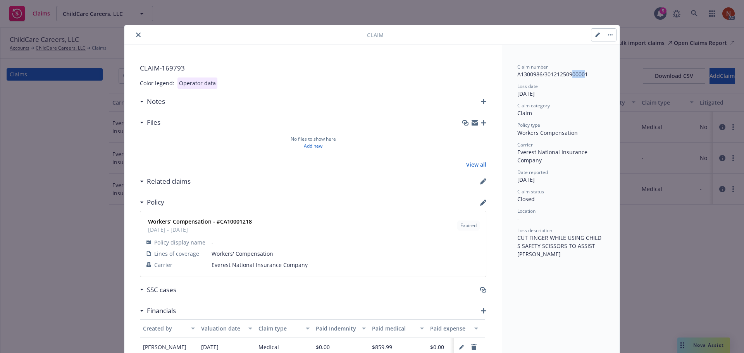
click at [137, 33] on icon "close" at bounding box center [138, 35] width 5 height 5
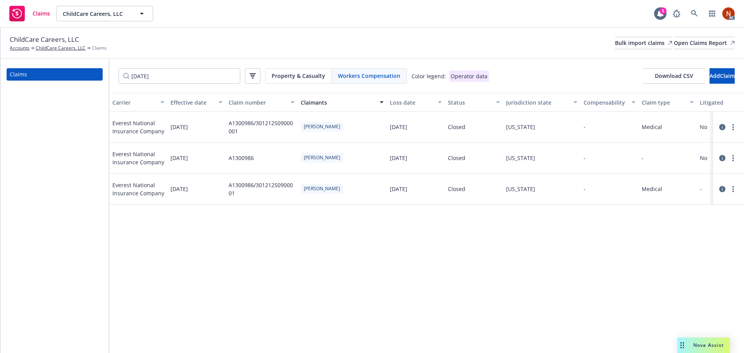
click at [723, 126] on icon at bounding box center [723, 127] width 6 height 6
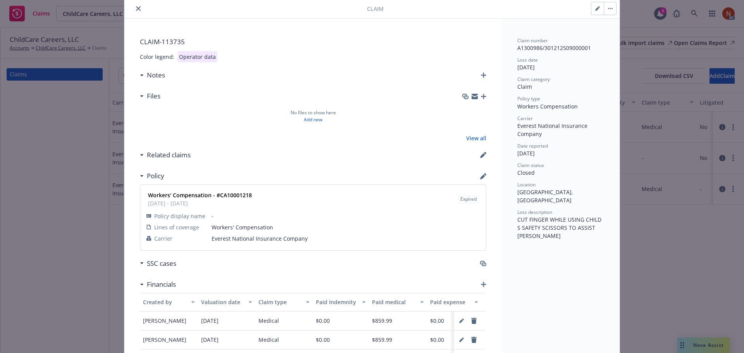
scroll to position [23, 0]
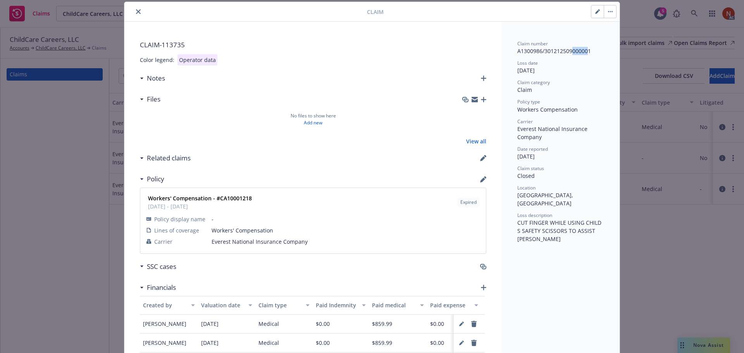
drag, startPoint x: 584, startPoint y: 53, endPoint x: 570, endPoint y: 53, distance: 14.3
click at [570, 53] on div "A1300986/301212509000001" at bounding box center [561, 51] width 87 height 8
click at [139, 8] on div at bounding box center [248, 11] width 240 height 9
click at [137, 9] on button "close" at bounding box center [138, 11] width 9 height 9
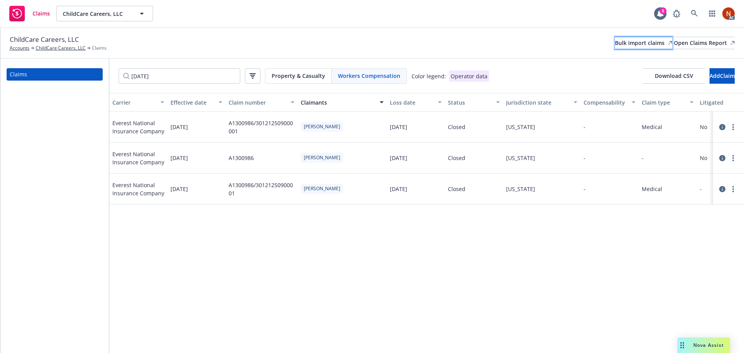
click at [615, 38] on div "Bulk import claims" at bounding box center [643, 43] width 57 height 12
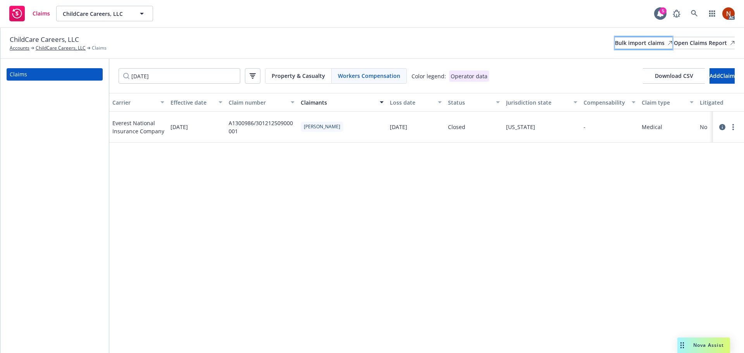
click at [615, 40] on div "Bulk import claims" at bounding box center [643, 43] width 57 height 12
drag, startPoint x: 75, startPoint y: 72, endPoint x: 79, endPoint y: 76, distance: 5.2
click at [75, 73] on div "Claims [DATE] Property & Casualty Workers Compensation Color legend: Operator d…" at bounding box center [372, 206] width 744 height 294
paste input "A1611045/30165751130001"
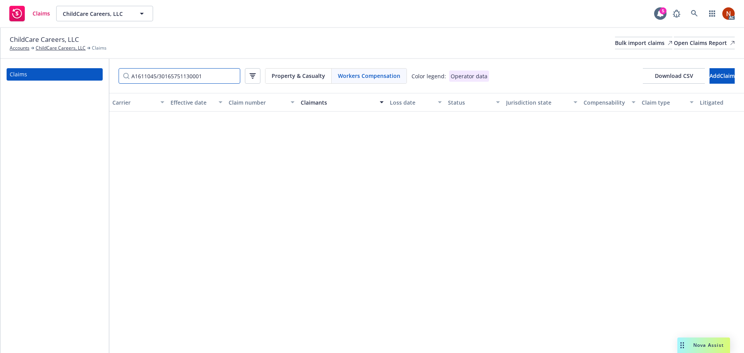
drag, startPoint x: 214, startPoint y: 74, endPoint x: 21, endPoint y: 72, distance: 193.5
click at [22, 72] on div "Claims A1611045/30165751130001 Property & Casualty Workers Compensation Color l…" at bounding box center [372, 206] width 744 height 294
paste input "[DATE]"
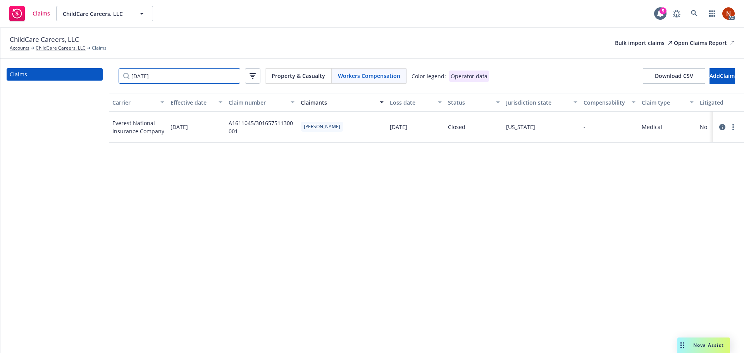
type input "[DATE]"
drag, startPoint x: 243, startPoint y: 133, endPoint x: 227, endPoint y: 124, distance: 17.9
click at [227, 124] on div "A1611045/301657511300001" at bounding box center [262, 127] width 72 height 31
copy div "A1611045/301657511300001"
click at [721, 126] on icon at bounding box center [723, 127] width 6 height 6
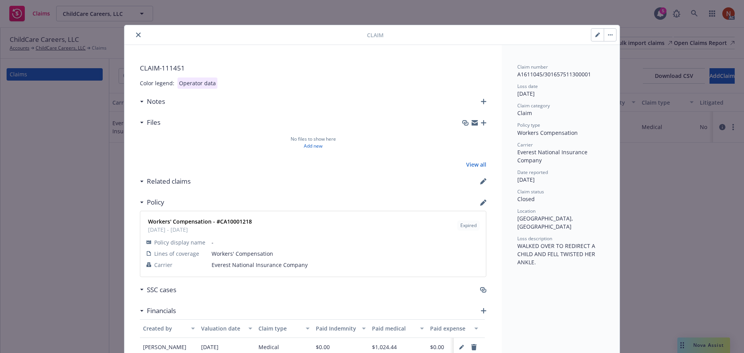
click at [136, 33] on icon "close" at bounding box center [138, 35] width 5 height 5
click at [136, 38] on button "close" at bounding box center [138, 34] width 9 height 9
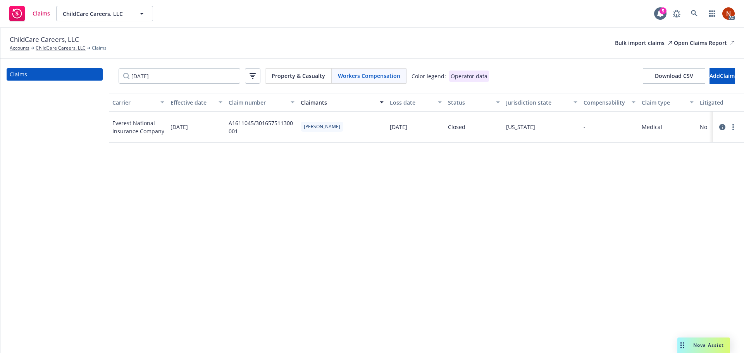
drag, startPoint x: 594, startPoint y: 75, endPoint x: 541, endPoint y: 76, distance: 52.7
drag, startPoint x: 248, startPoint y: 134, endPoint x: 226, endPoint y: 126, distance: 23.4
click at [226, 126] on div "A1611045/301657511300001" at bounding box center [262, 127] width 72 height 31
copy div "A1611045/301657511300001"
click at [604, 50] on div "ChildCare Careers, LLC Accounts ChildCare Careers, LLC Claims Bulk import claim…" at bounding box center [372, 43] width 725 height 17
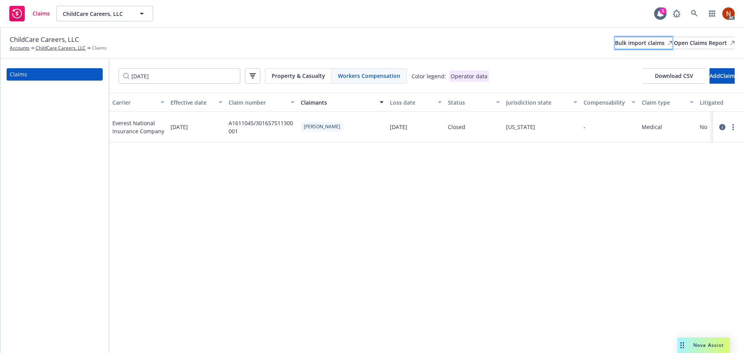
click at [615, 42] on div "Bulk import claims" at bounding box center [643, 43] width 57 height 12
click at [620, 38] on div "Bulk import claims" at bounding box center [643, 43] width 57 height 12
drag, startPoint x: 586, startPoint y: 43, endPoint x: 730, endPoint y: 74, distance: 147.3
click at [615, 43] on div "Bulk import claims" at bounding box center [643, 43] width 57 height 12
drag, startPoint x: 123, startPoint y: 75, endPoint x: 76, endPoint y: 75, distance: 46.5
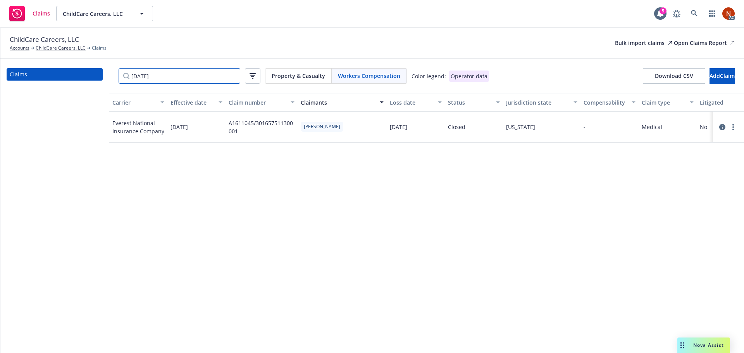
click at [76, 75] on div "Claims [DATE] Property & Casualty Workers Compensation Color legend: Operator d…" at bounding box center [372, 206] width 744 height 294
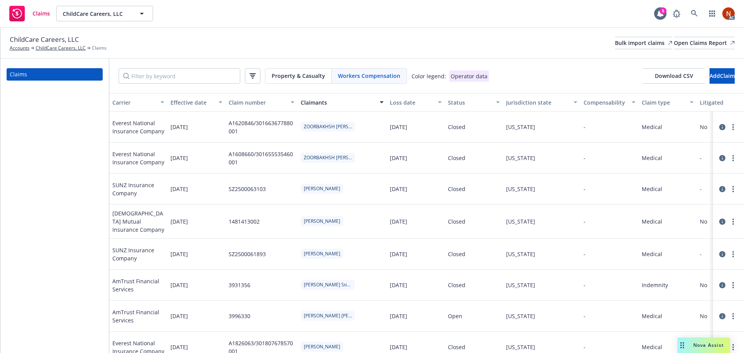
click at [359, 78] on span "Workers Compensation" at bounding box center [369, 76] width 62 height 8
click at [387, 35] on div "ChildCare Careers, LLC Accounts ChildCare Careers, LLC Claims Bulk import claim…" at bounding box center [372, 43] width 725 height 17
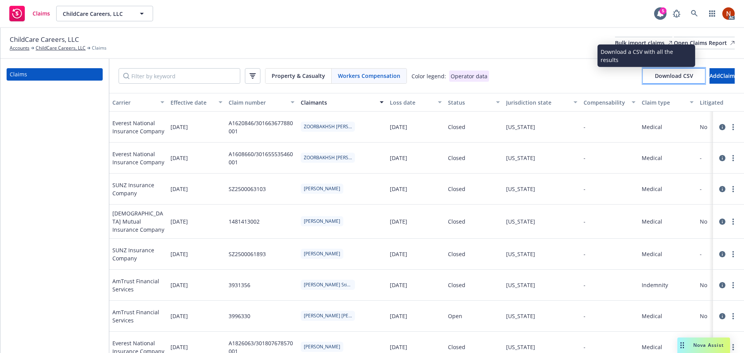
click at [643, 79] on button "Download CSV" at bounding box center [674, 76] width 62 height 16
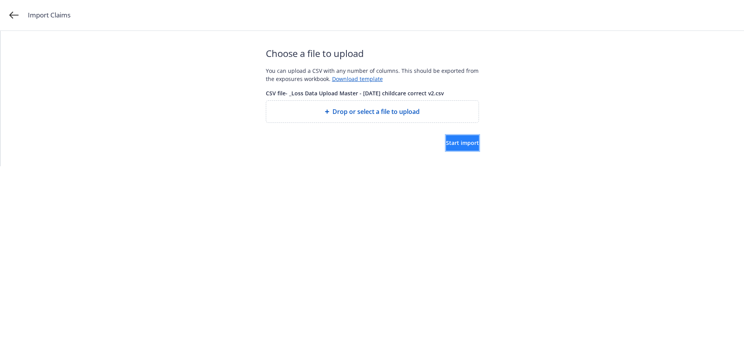
click at [453, 138] on button "Start import" at bounding box center [462, 143] width 33 height 16
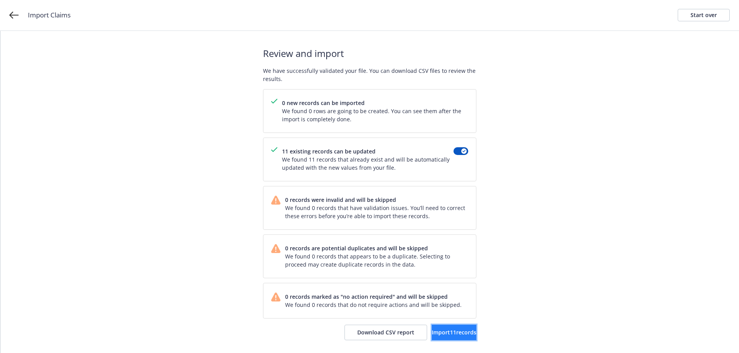
click at [432, 327] on button "Import 11 records" at bounding box center [454, 333] width 45 height 16
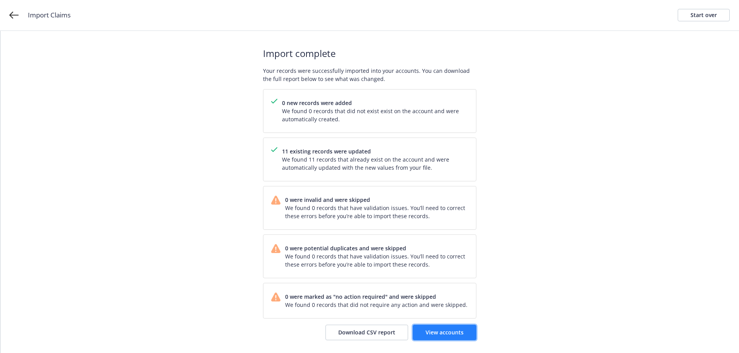
click at [439, 332] on span "View accounts" at bounding box center [444, 332] width 38 height 7
